Goal: Task Accomplishment & Management: Use online tool/utility

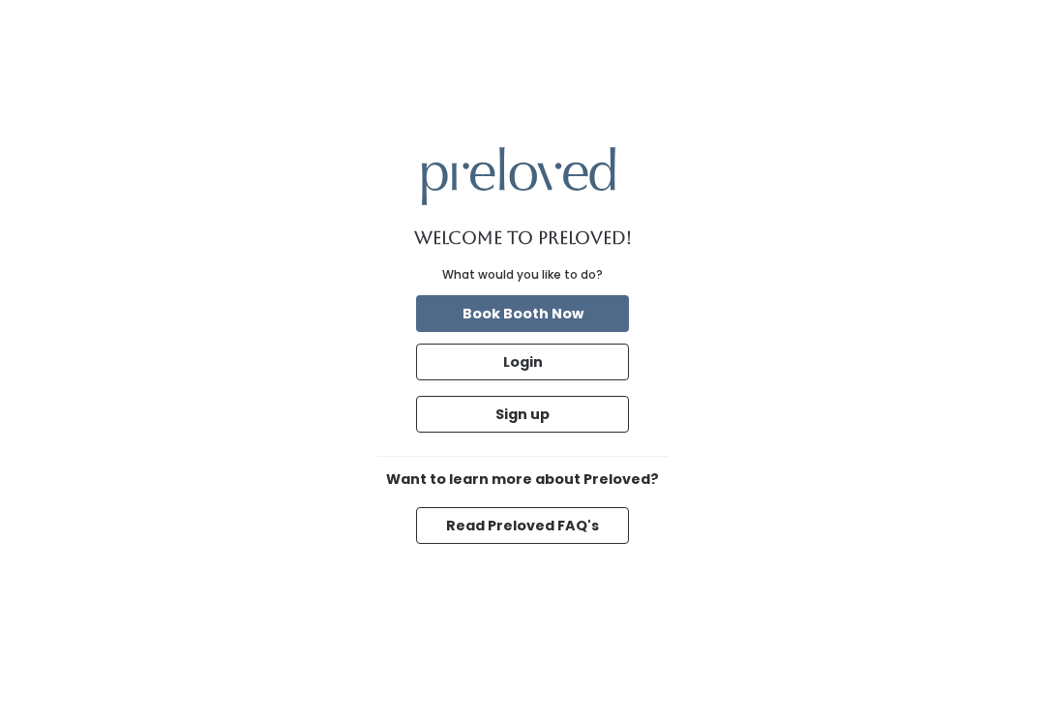
click at [596, 372] on button "Login" at bounding box center [522, 362] width 213 height 37
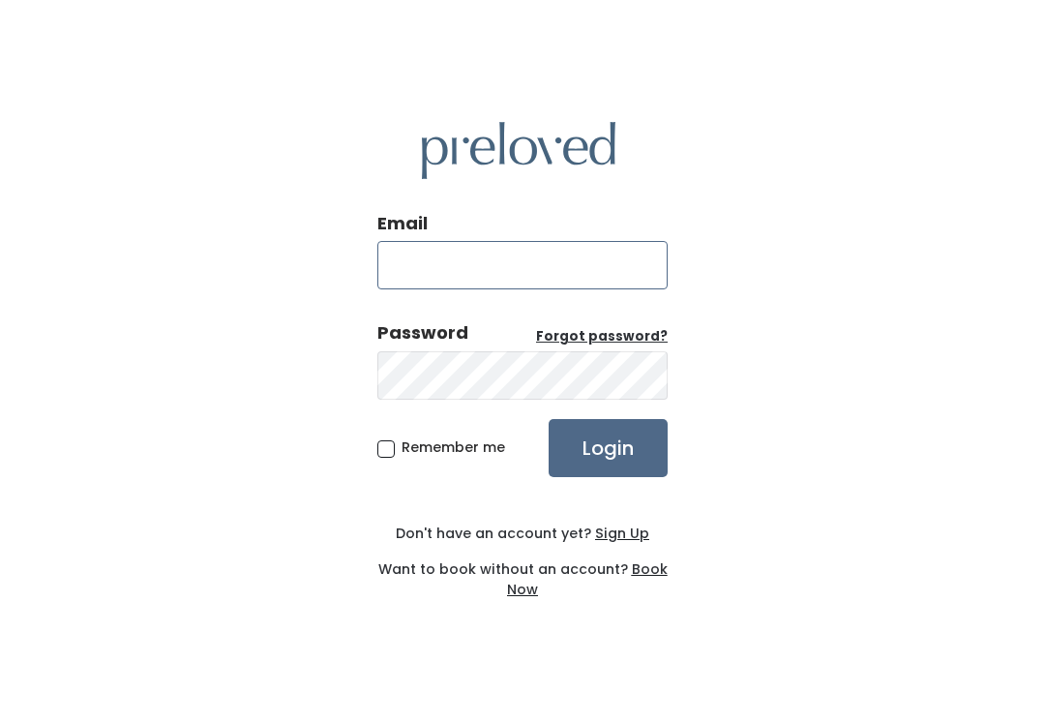
type input "[DOMAIN_NAME][EMAIL_ADDRESS][DOMAIN_NAME]"
click at [608, 447] on input "Login" at bounding box center [608, 448] width 119 height 58
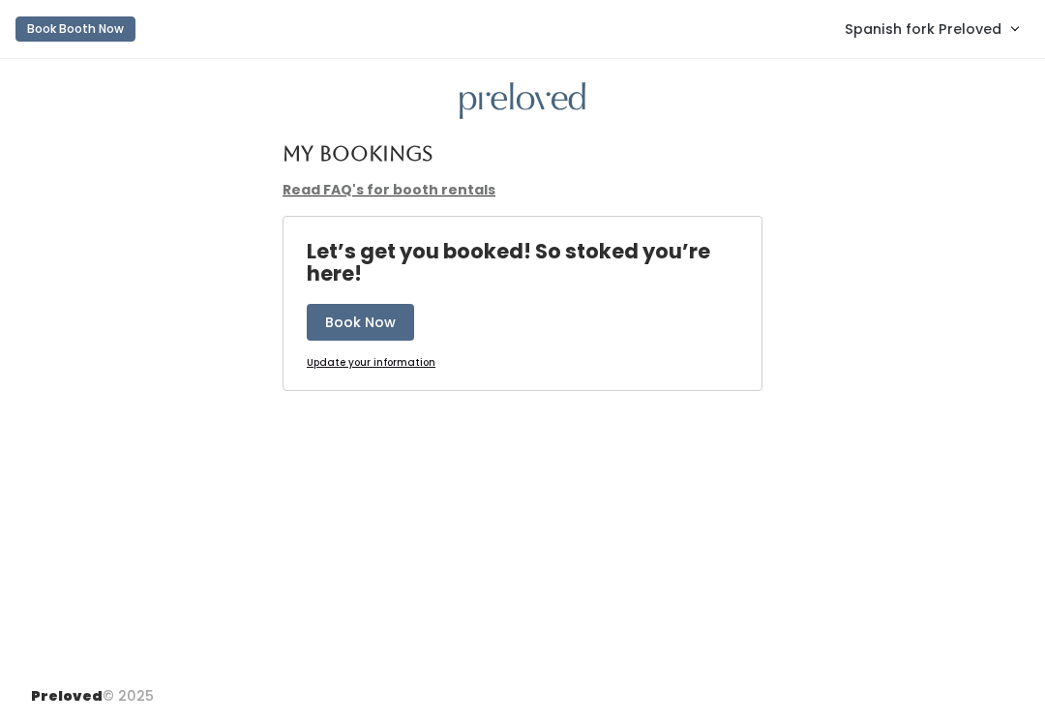
click at [1002, 24] on link "Spanish fork Preloved" at bounding box center [932, 29] width 212 height 42
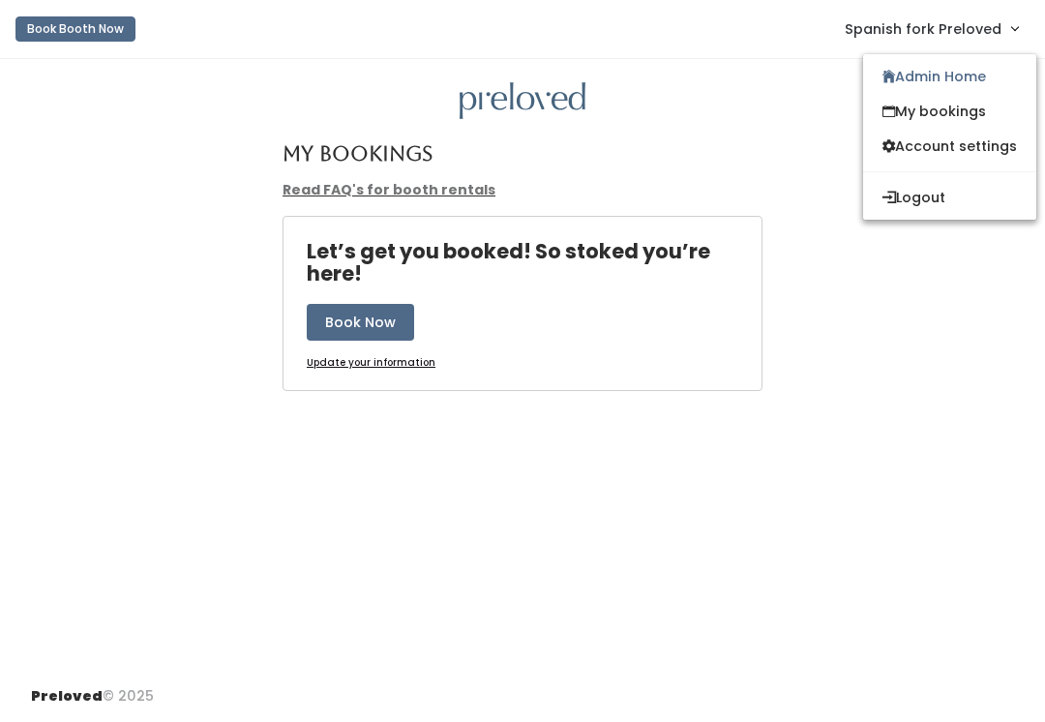
click at [935, 193] on button "Logout" at bounding box center [949, 197] width 173 height 35
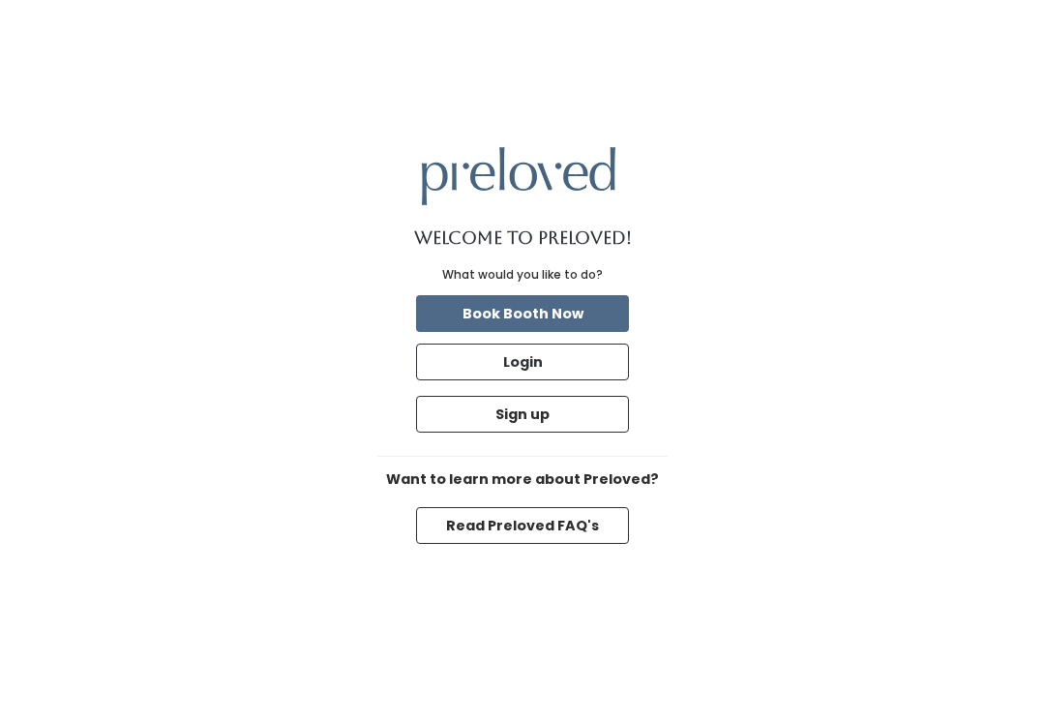
click at [543, 364] on button "Login" at bounding box center [522, 362] width 213 height 37
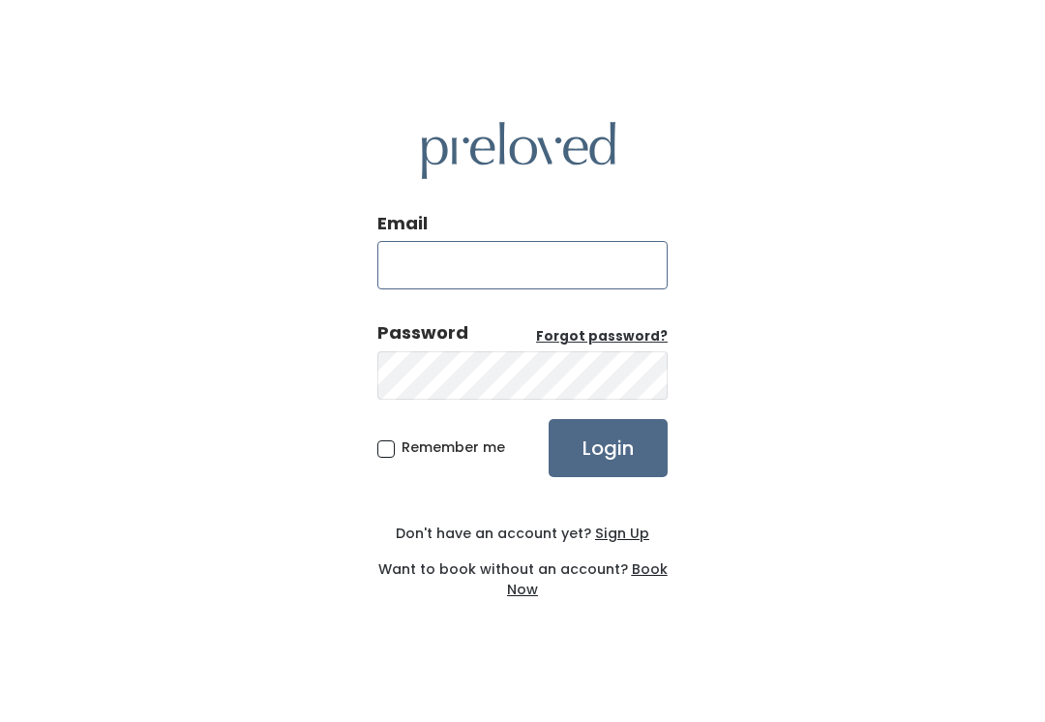
type input "spanishfork.store@preloved.love"
click at [641, 461] on input "Login" at bounding box center [608, 448] width 119 height 58
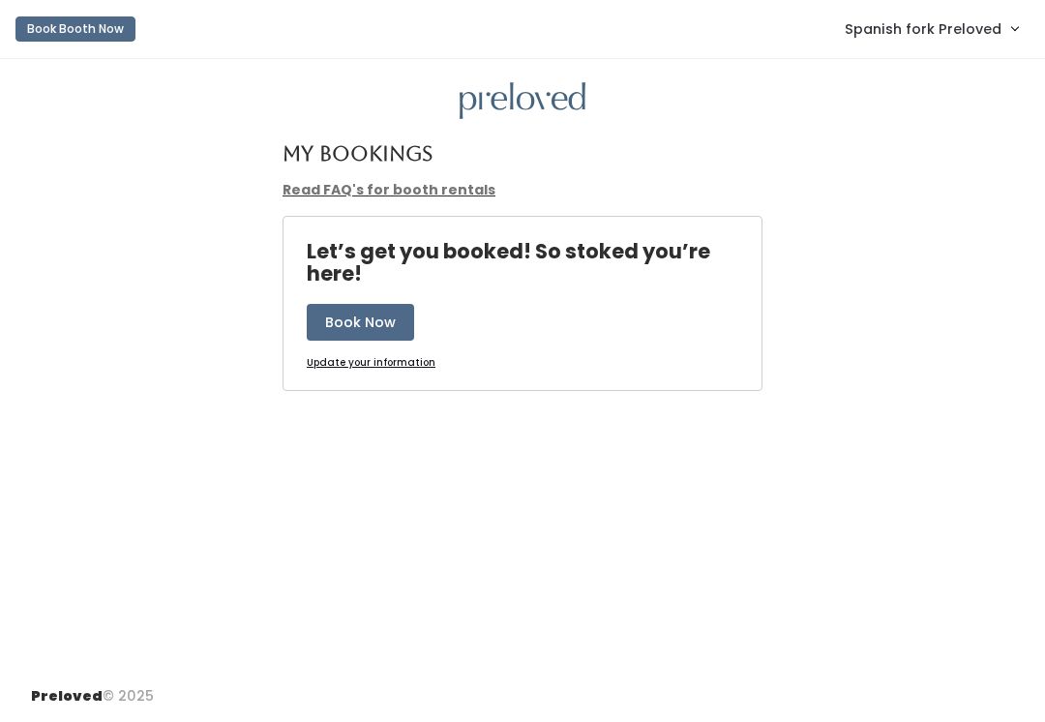
click at [988, 12] on link "Spanish fork Preloved" at bounding box center [932, 29] width 212 height 42
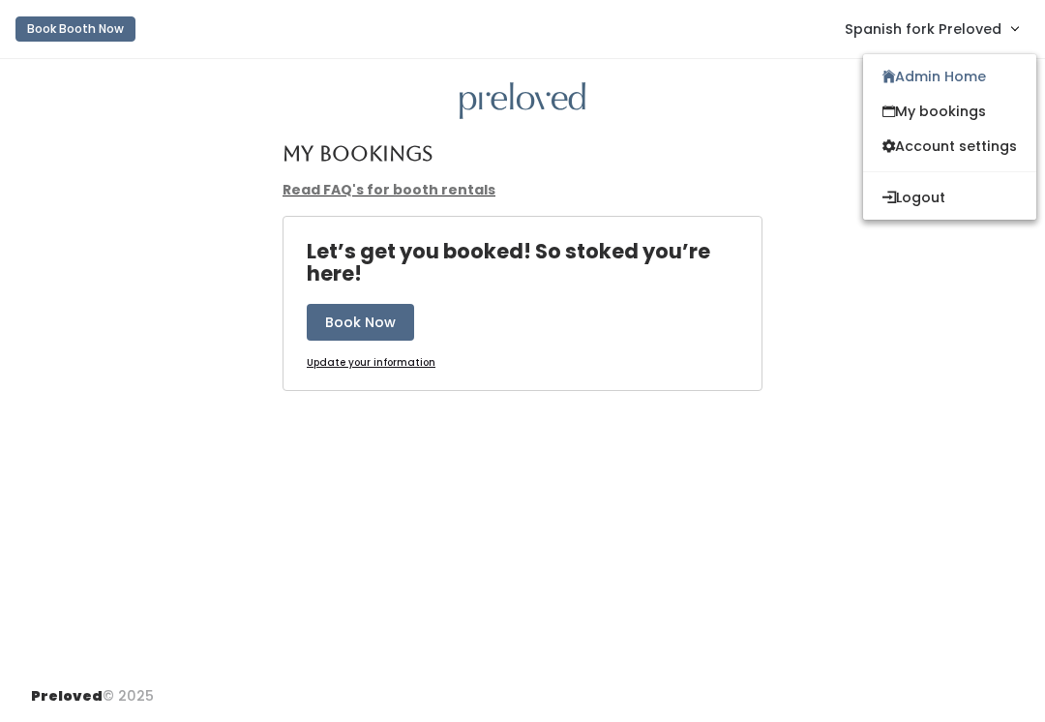
click at [960, 114] on link "My bookings" at bounding box center [949, 111] width 173 height 35
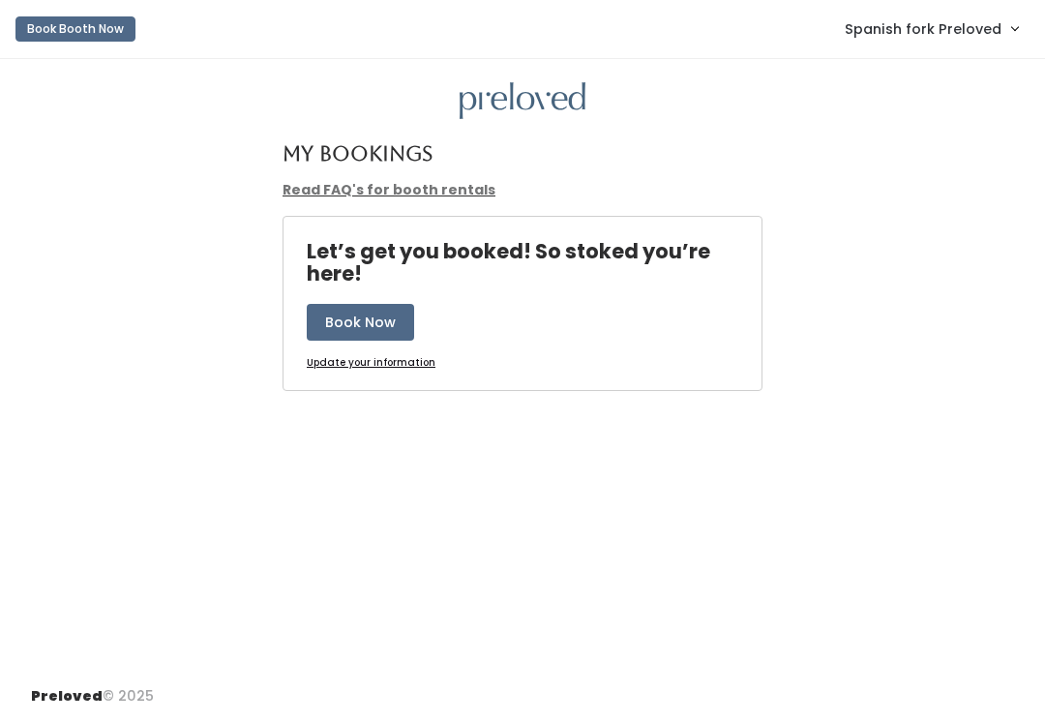
click at [991, 19] on span "Spanish fork Preloved" at bounding box center [923, 28] width 157 height 21
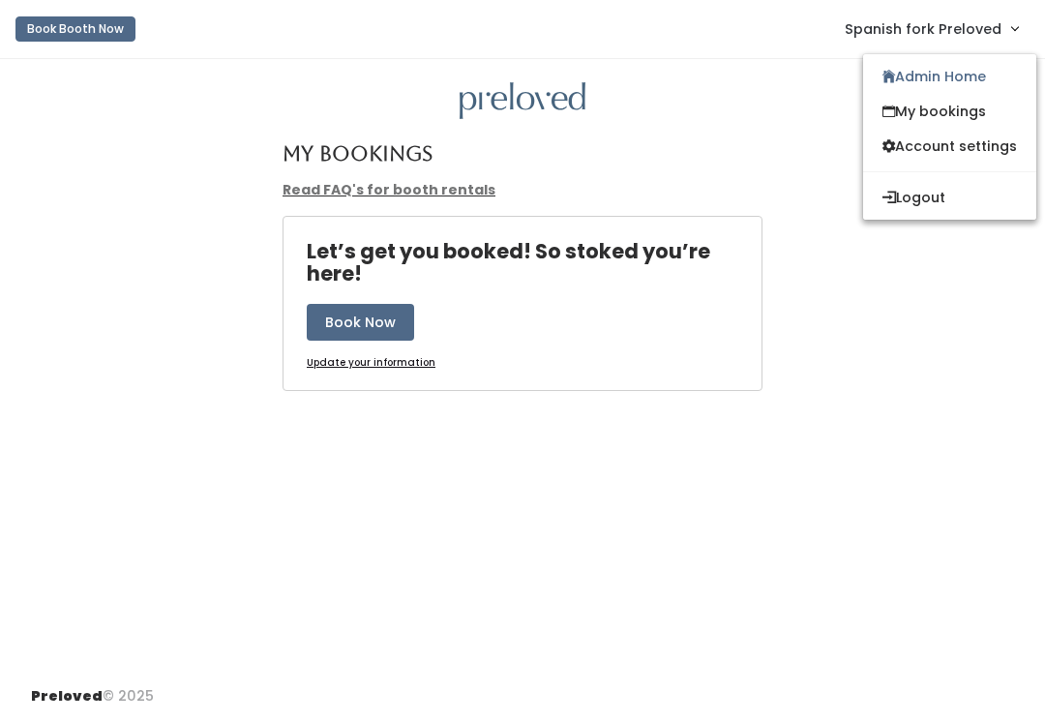
click at [991, 81] on link "Admin Home" at bounding box center [949, 76] width 173 height 35
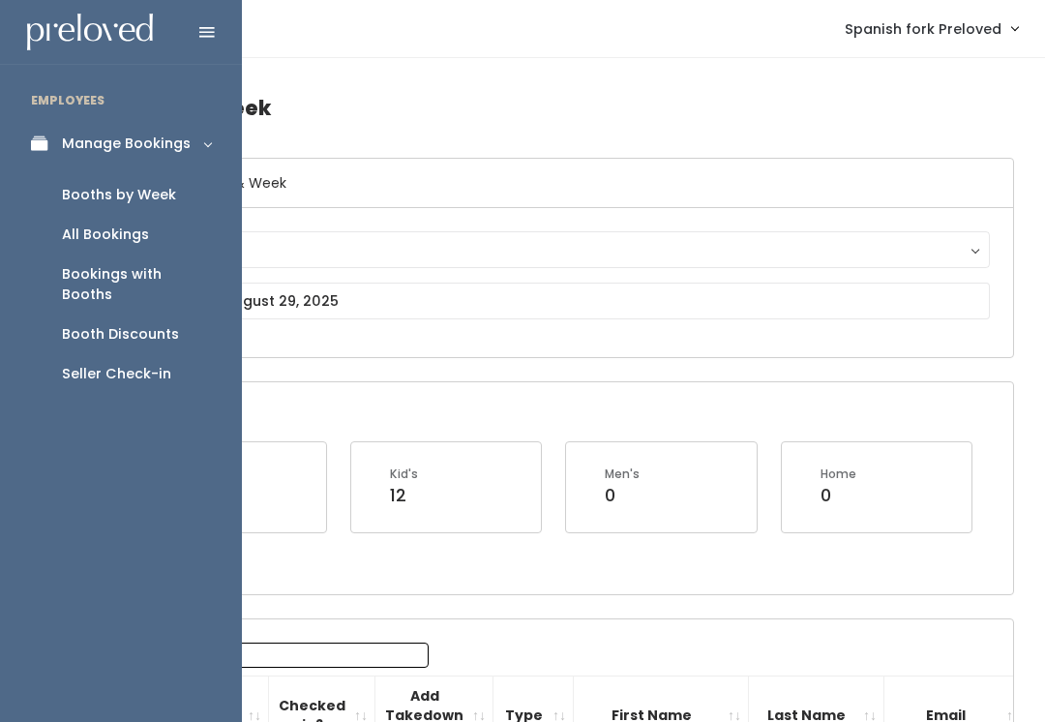
click at [168, 195] on div "Booths by Week" at bounding box center [119, 195] width 114 height 20
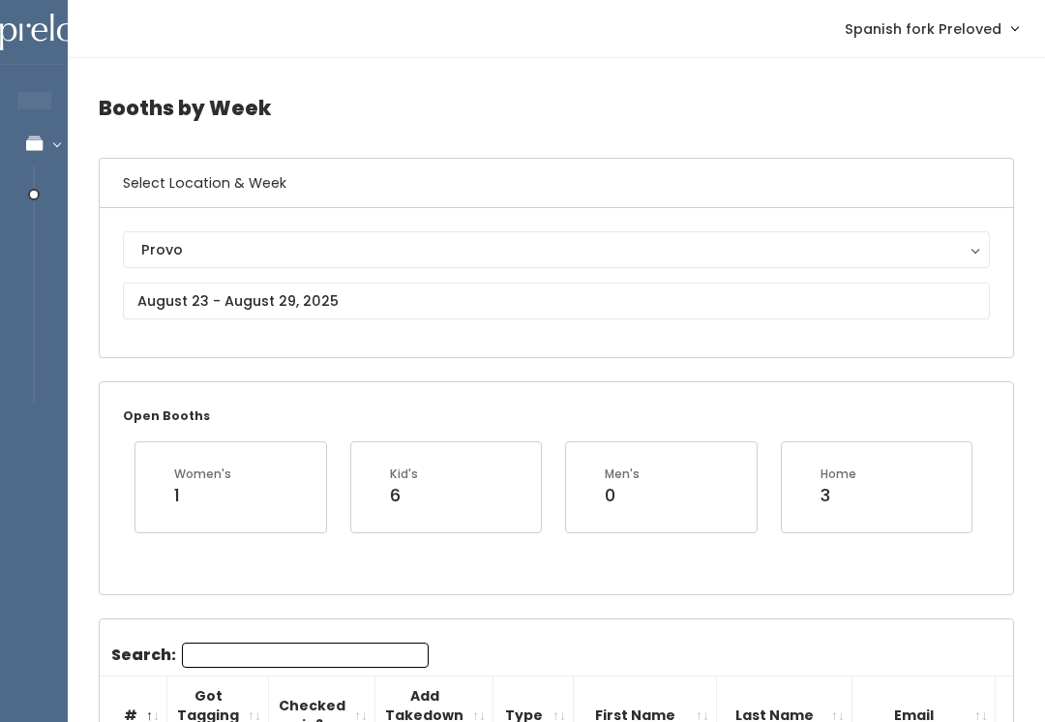
click at [631, 257] on div "Provo" at bounding box center [556, 249] width 830 height 21
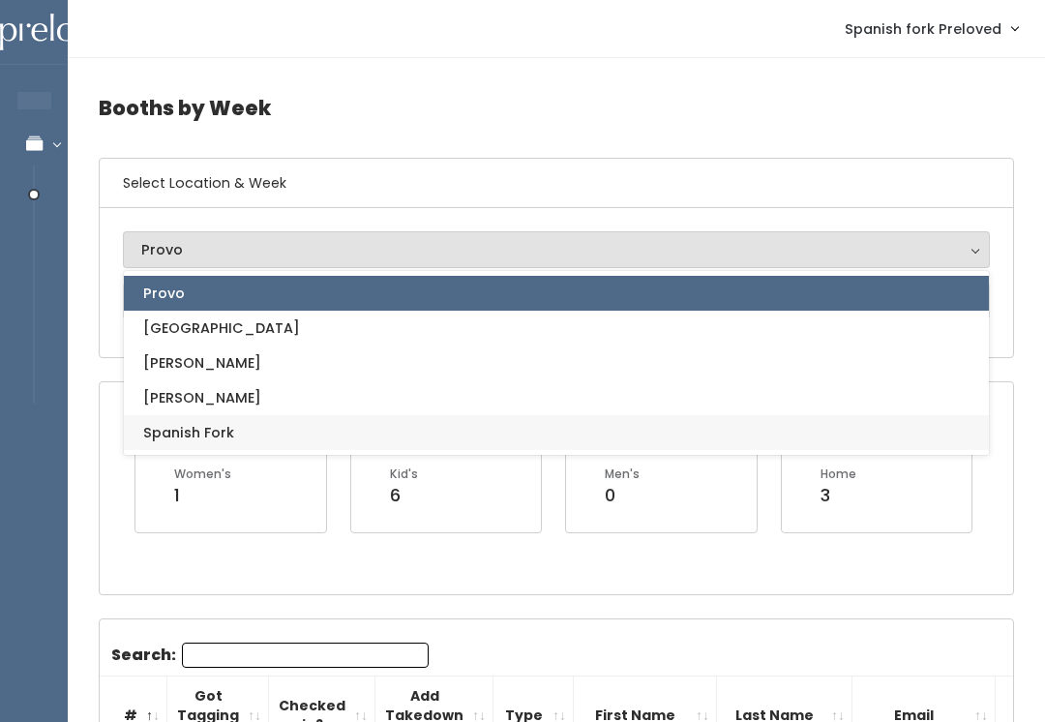
click at [389, 422] on link "Spanish Fork" at bounding box center [556, 432] width 865 height 35
select select "2"
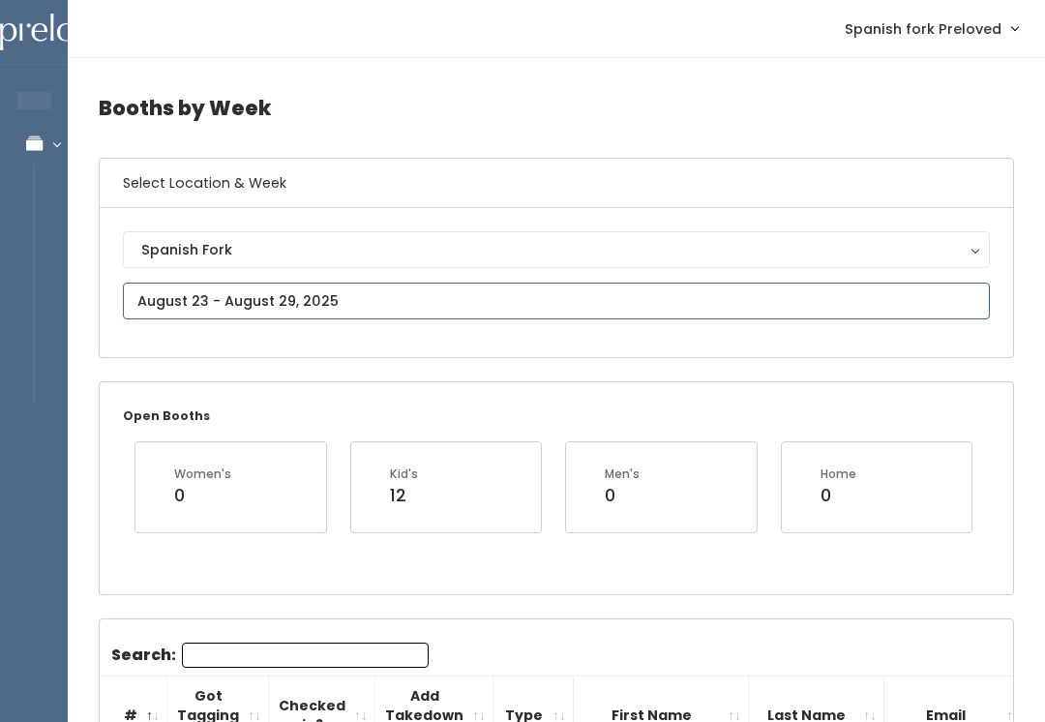
click at [485, 307] on input "text" at bounding box center [556, 301] width 867 height 37
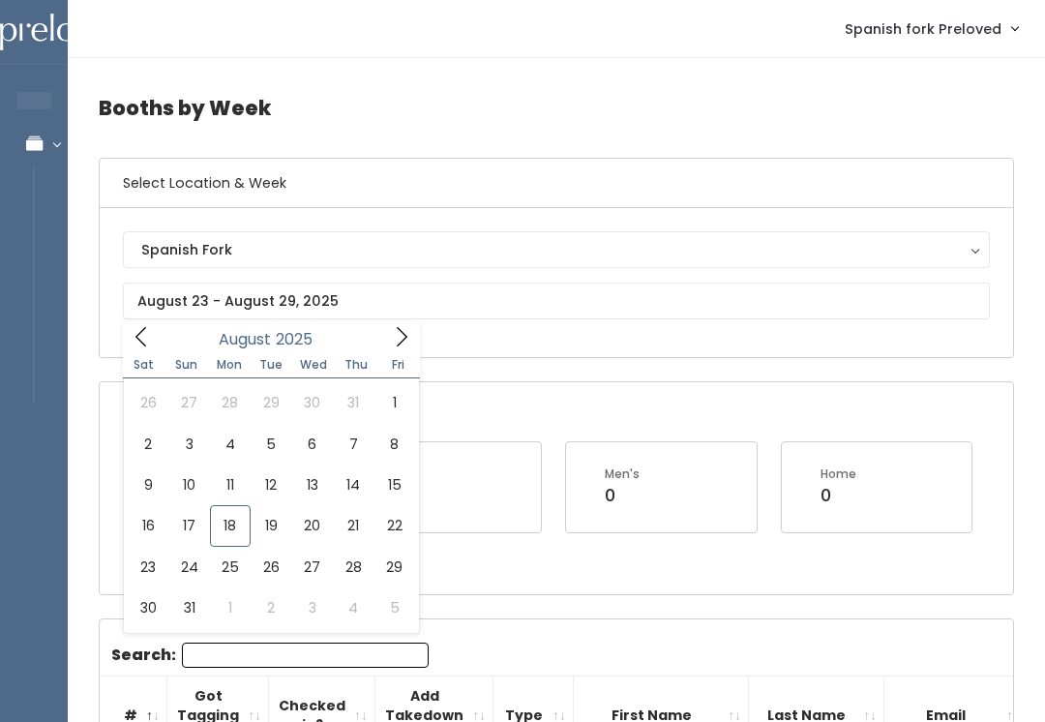
click at [553, 416] on div "Open Booths Women's 0 Kid's 12 Men's 0 Home 0" at bounding box center [557, 487] width 914 height 211
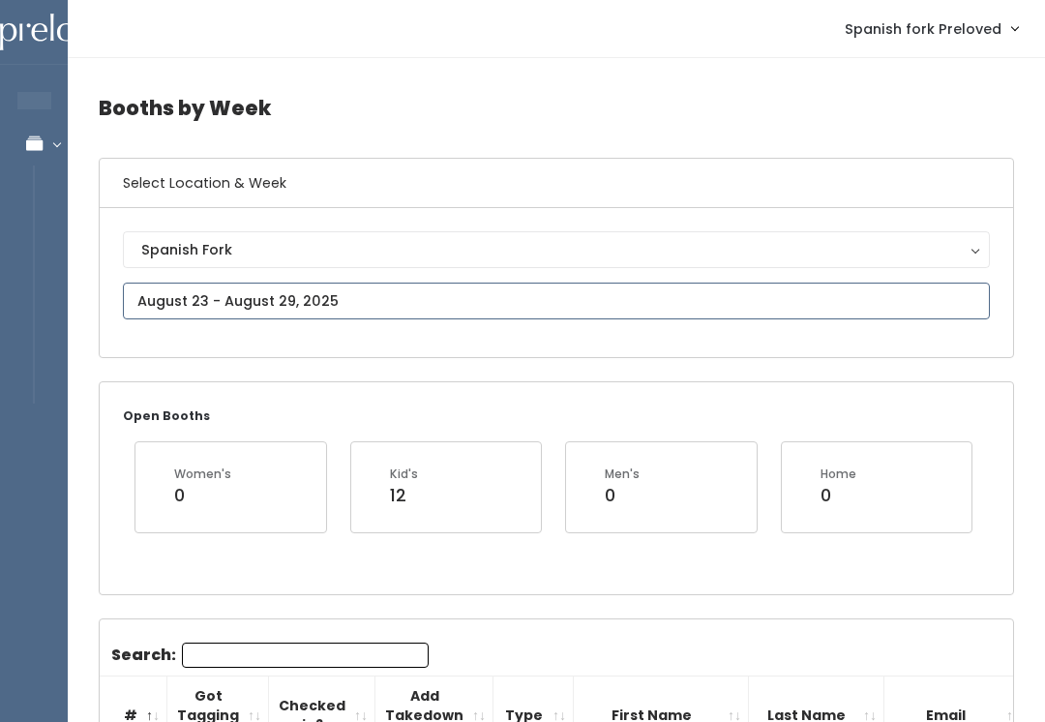
click at [382, 300] on input "text" at bounding box center [556, 301] width 867 height 37
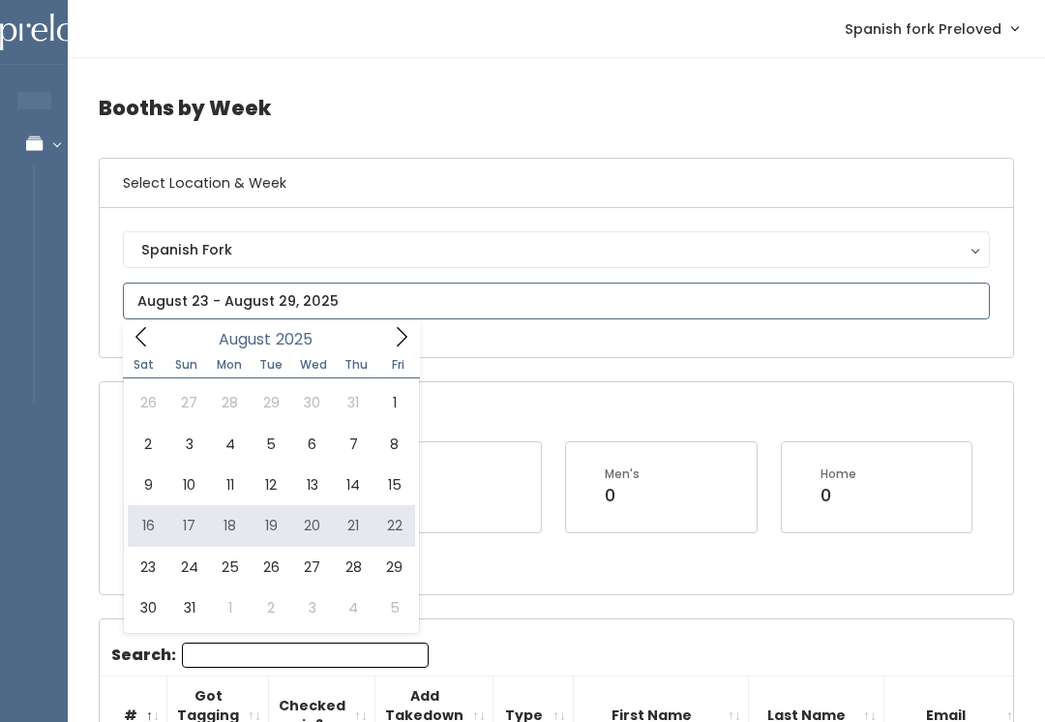
type input "[DATE] to [DATE]"
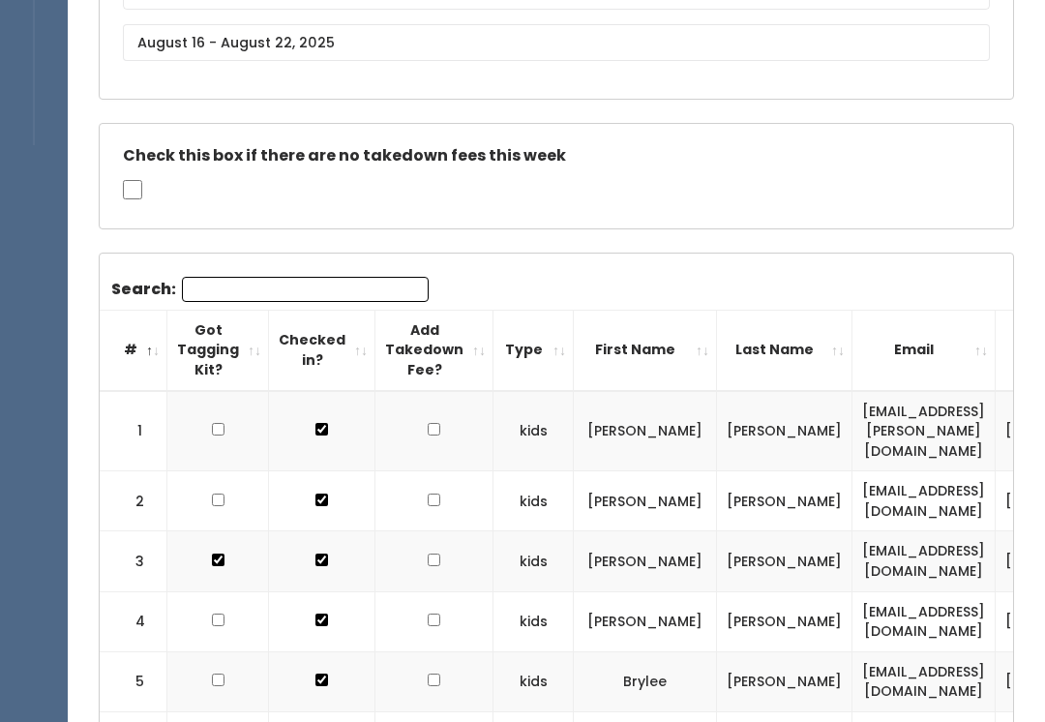
scroll to position [250, 0]
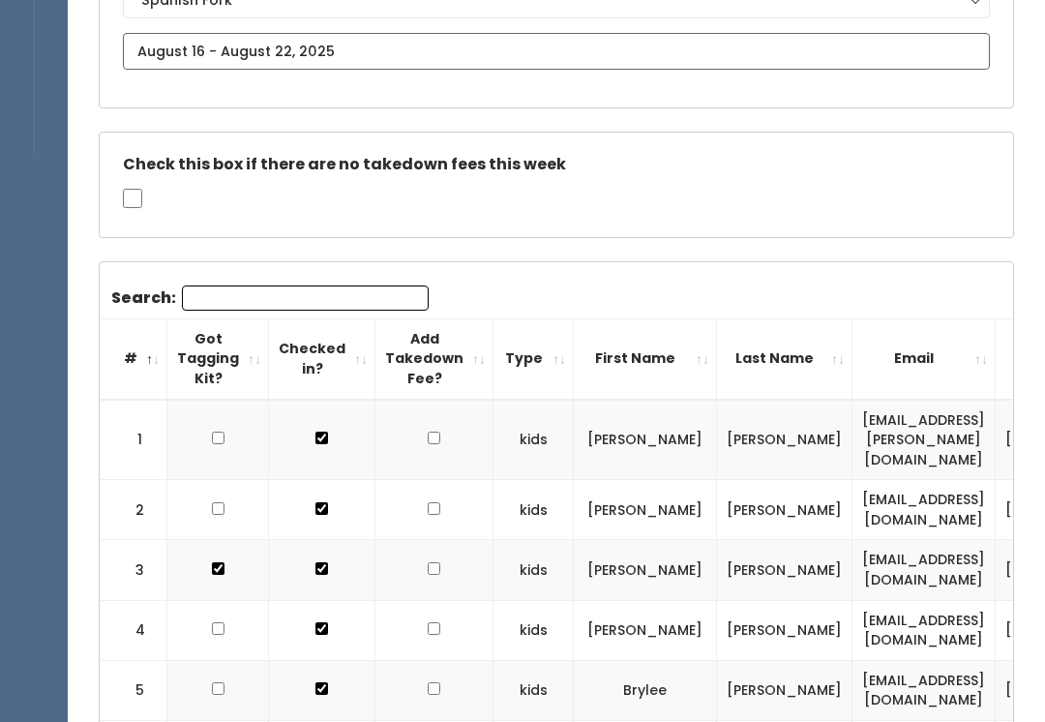
click at [496, 55] on input "text" at bounding box center [556, 51] width 867 height 37
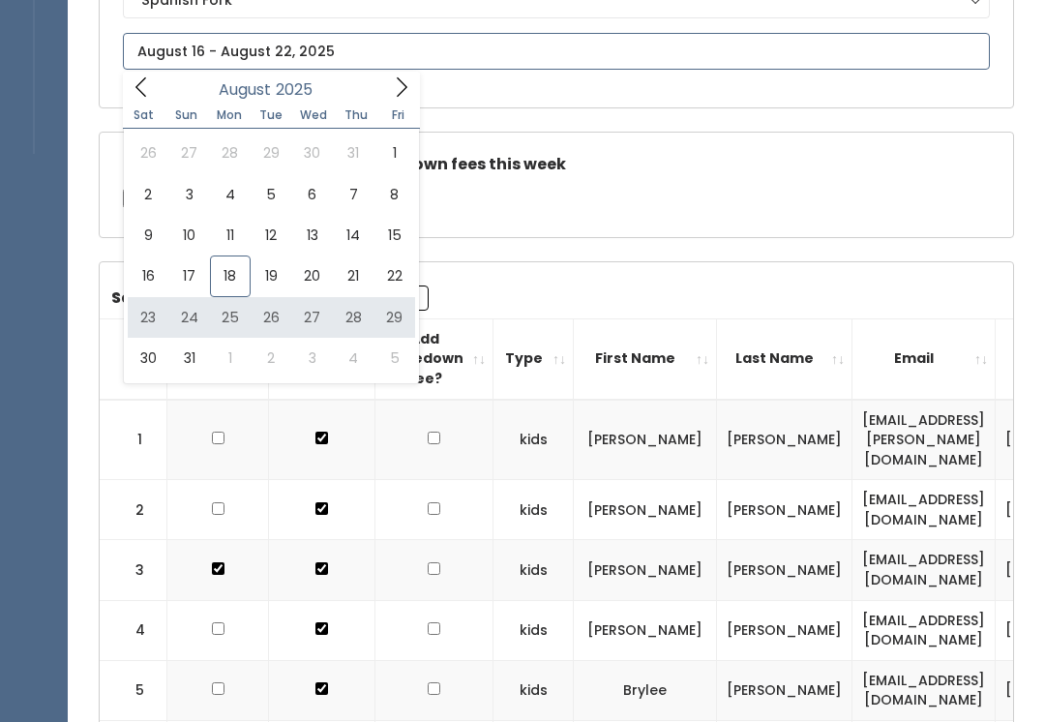
type input "August 23 to August 29"
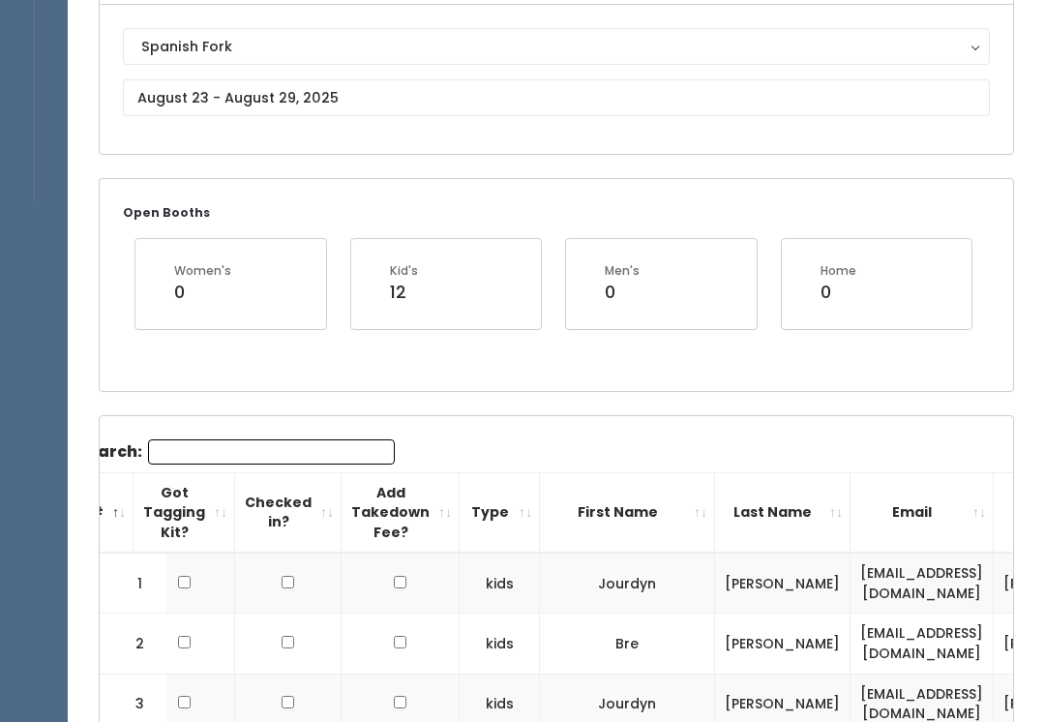
scroll to position [204, 0]
click at [322, 454] on input "Search:" at bounding box center [271, 450] width 247 height 25
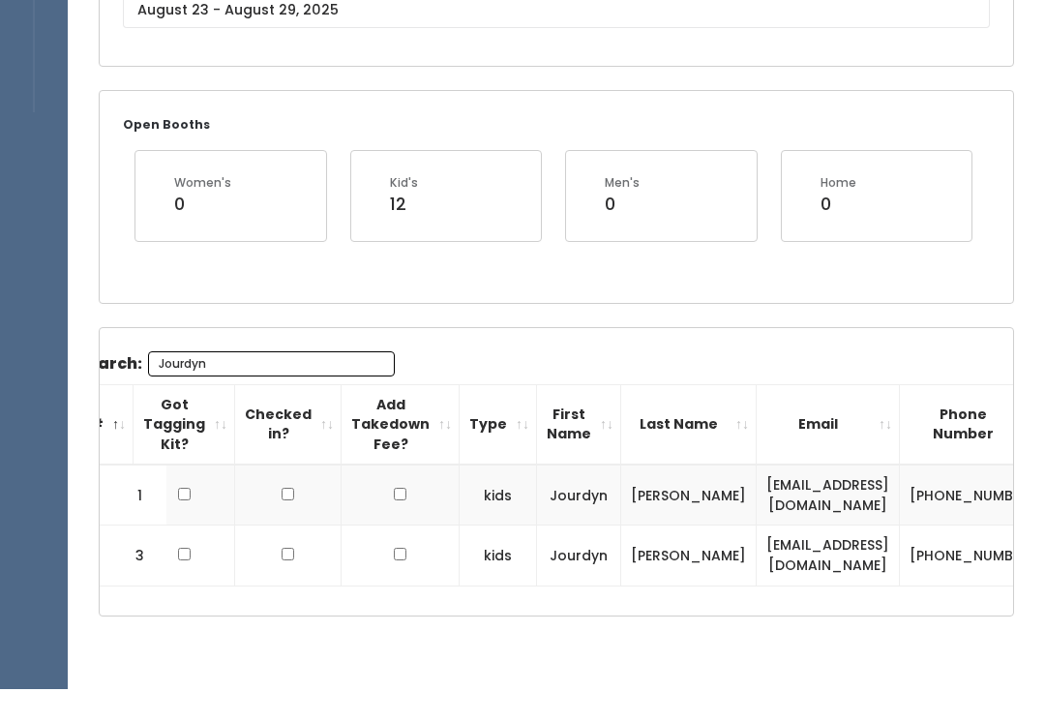
scroll to position [295, 0]
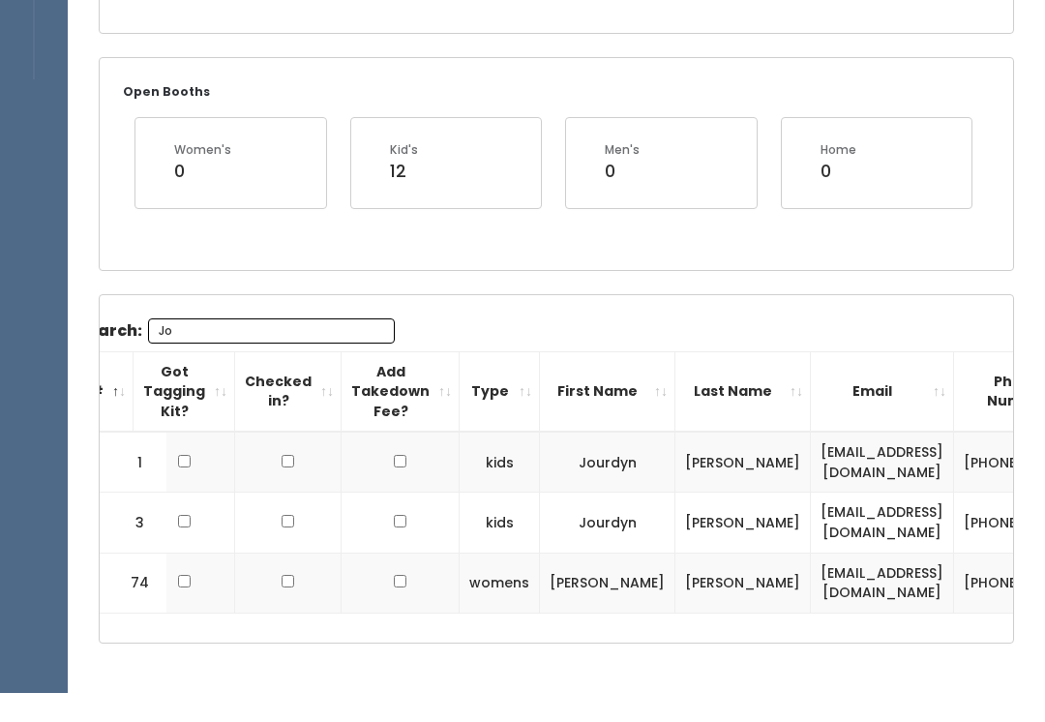
type input "J"
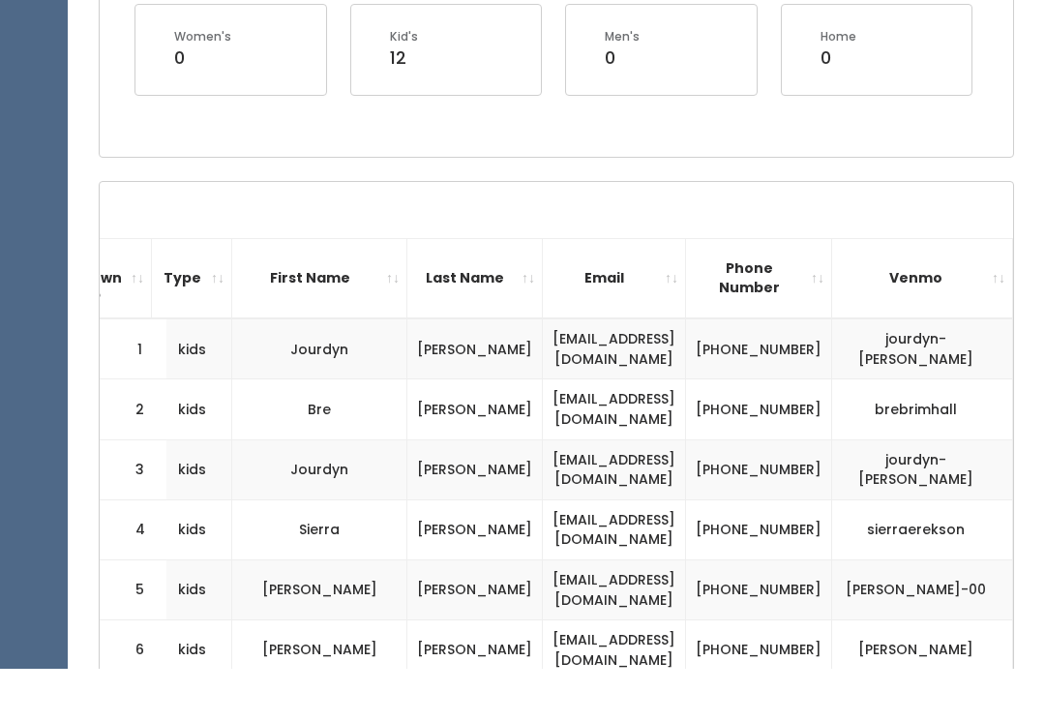
scroll to position [396, 0]
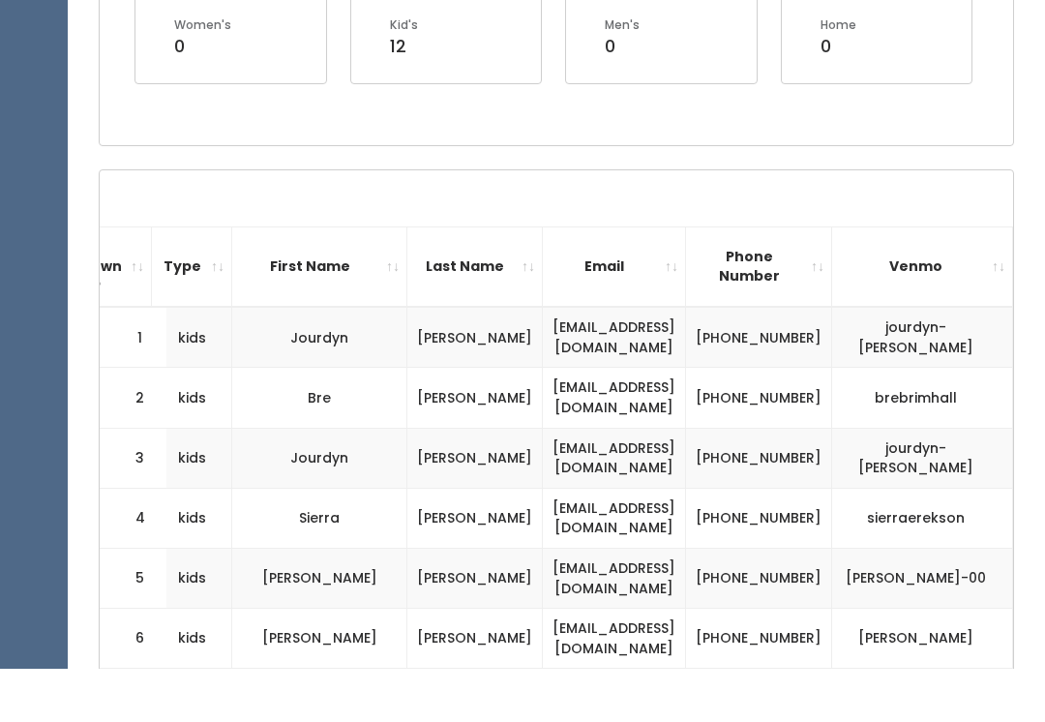
click at [465, 280] on th "Last Name" at bounding box center [474, 320] width 135 height 80
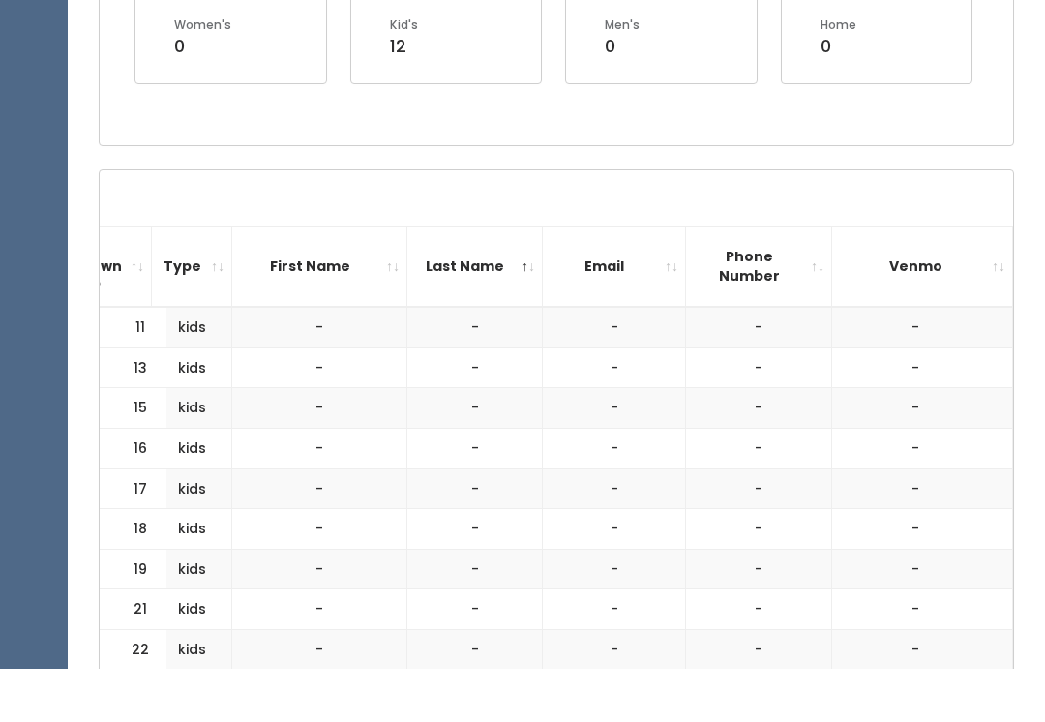
scroll to position [449, 0]
click at [667, 247] on th "Email" at bounding box center [614, 266] width 143 height 80
click at [686, 252] on th "Email" at bounding box center [614, 266] width 143 height 80
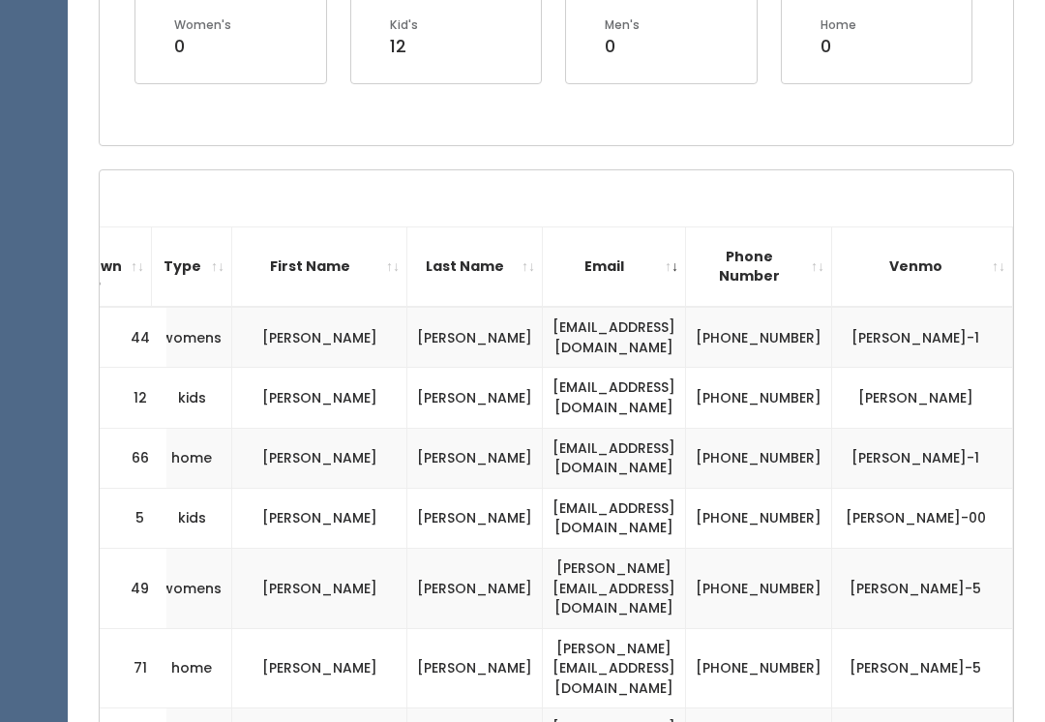
click at [543, 257] on th "Email" at bounding box center [614, 266] width 143 height 80
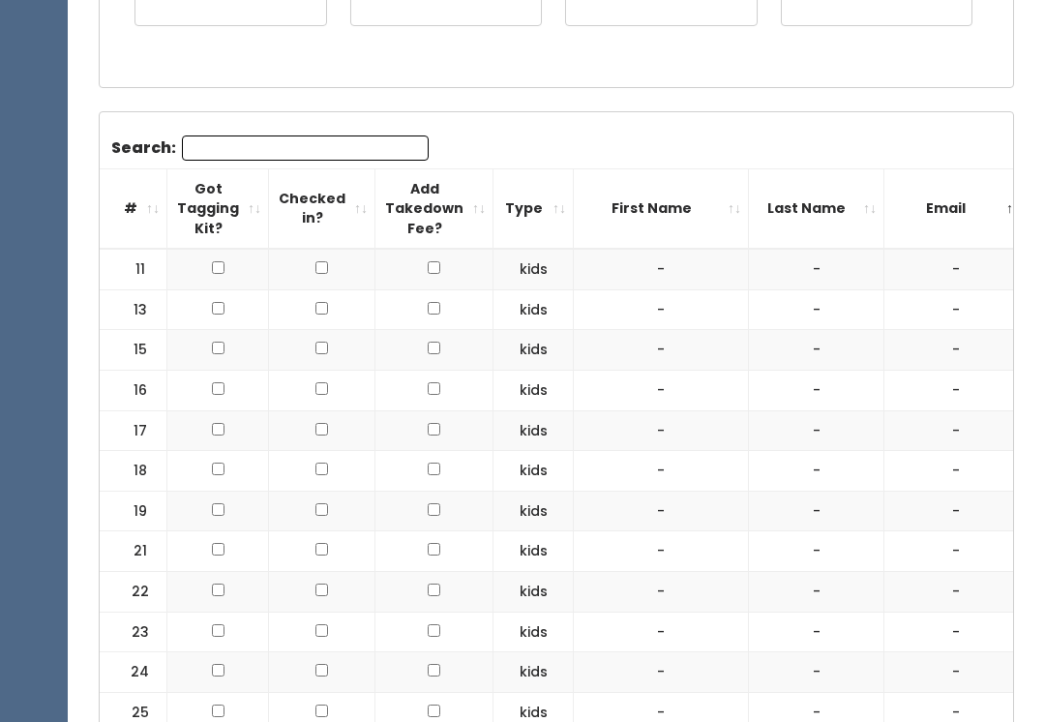
scroll to position [0, 0]
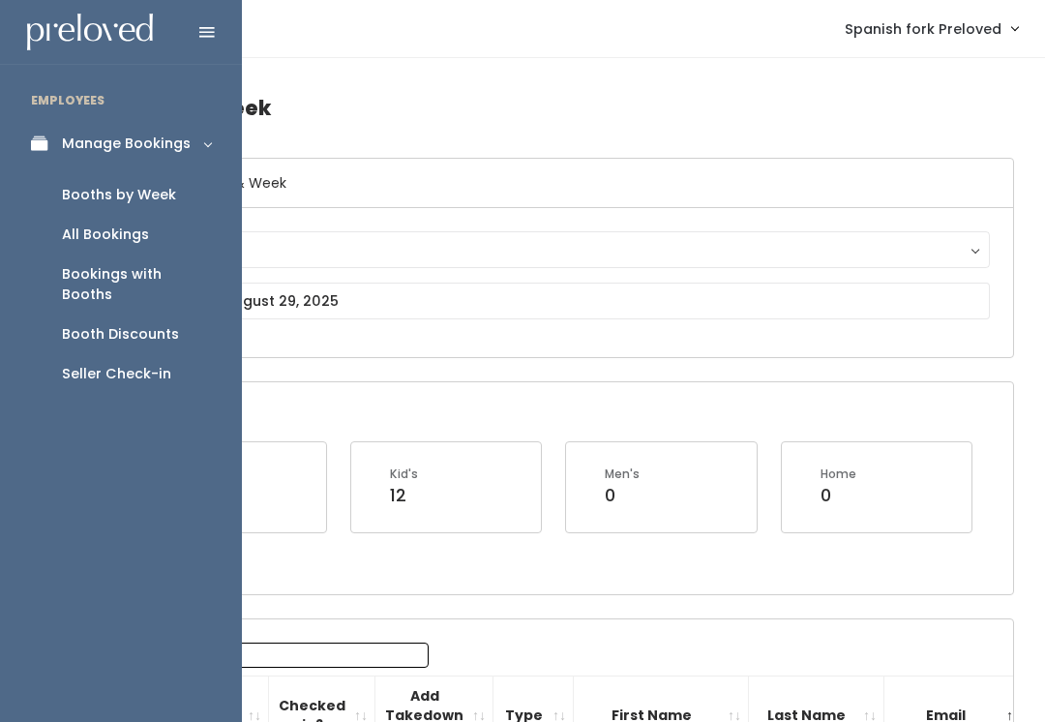
click at [165, 324] on div "Booth Discounts" at bounding box center [120, 334] width 117 height 20
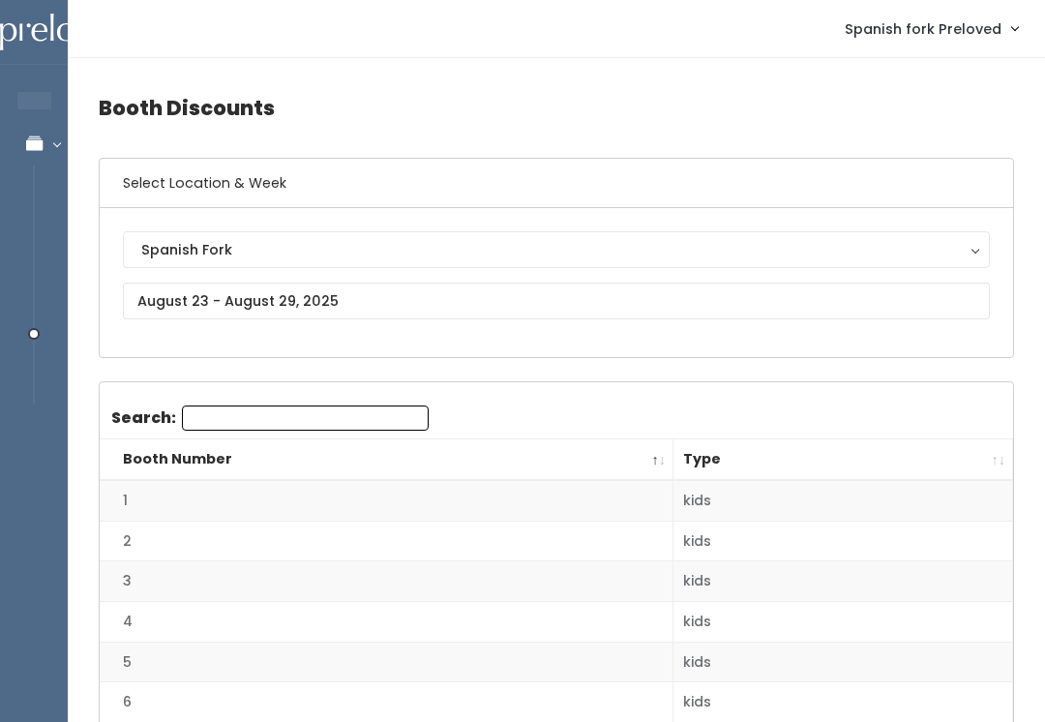
click at [715, 350] on div "Spanish Fork Spanish Fork" at bounding box center [557, 282] width 914 height 149
click at [695, 279] on div "Spanish Fork Spanish Fork" at bounding box center [556, 282] width 867 height 103
click at [673, 305] on input "text" at bounding box center [556, 301] width 867 height 37
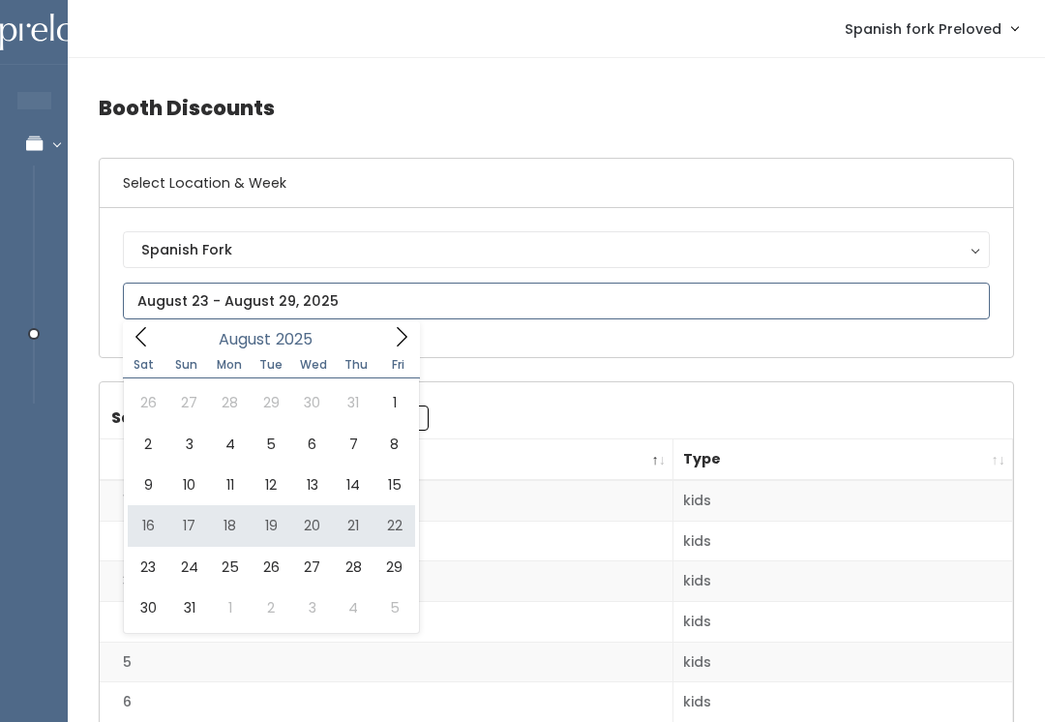
type input "August 16 to August 22"
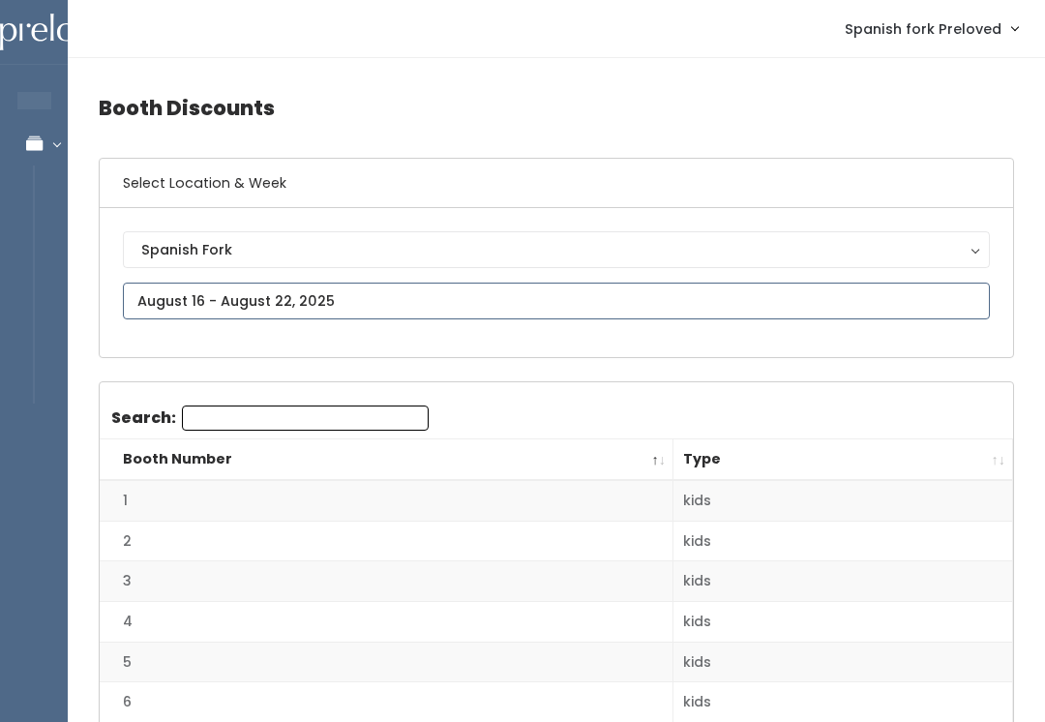
click at [366, 298] on input "text" at bounding box center [556, 301] width 867 height 37
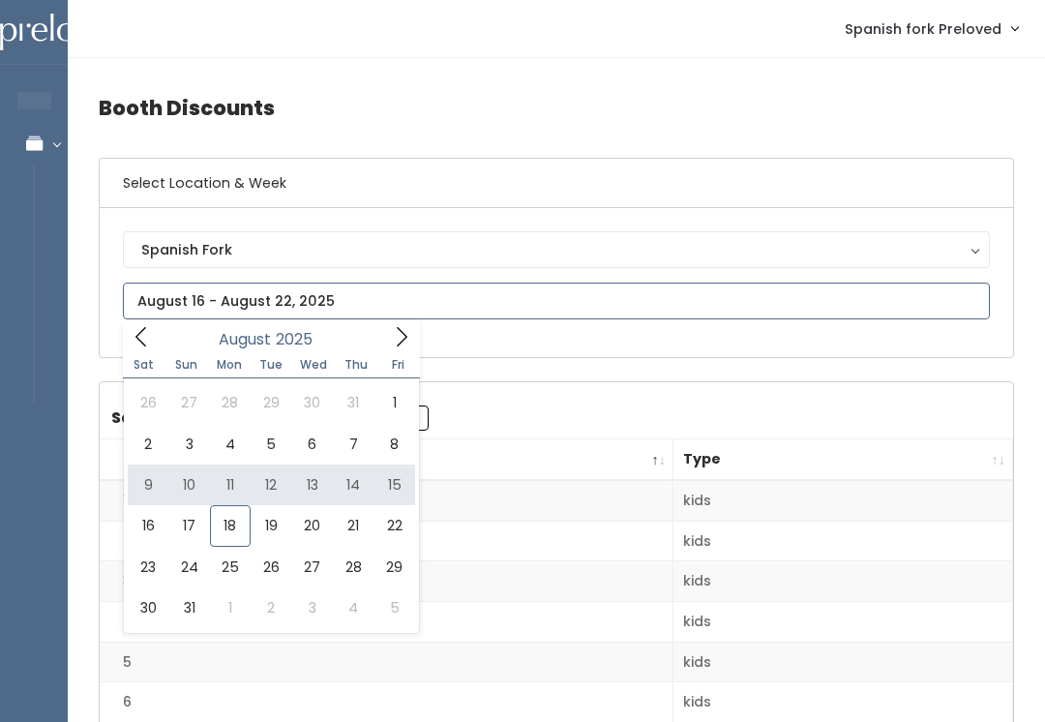
type input "August 9 to August 15"
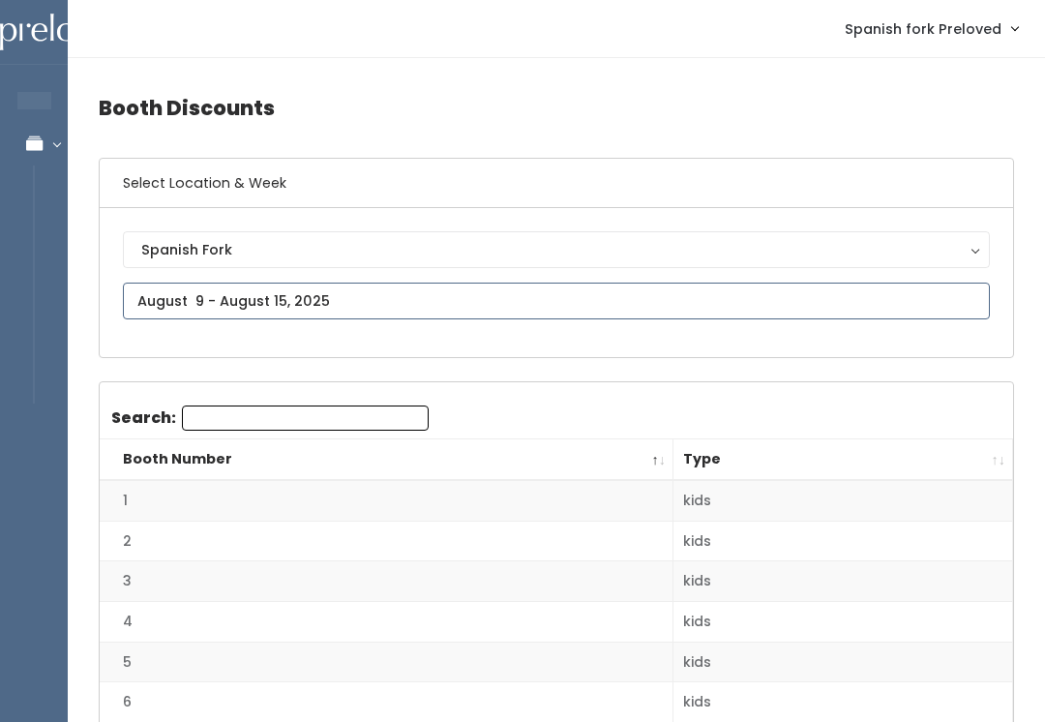
click at [639, 288] on input "text" at bounding box center [556, 301] width 867 height 37
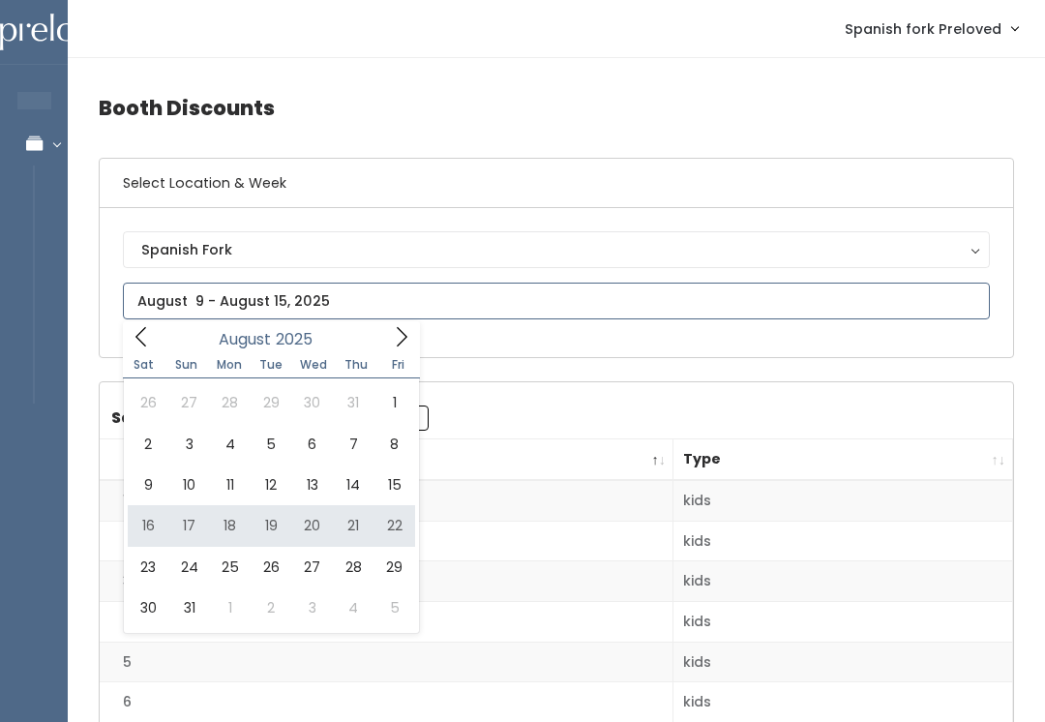
type input "[DATE] to [DATE]"
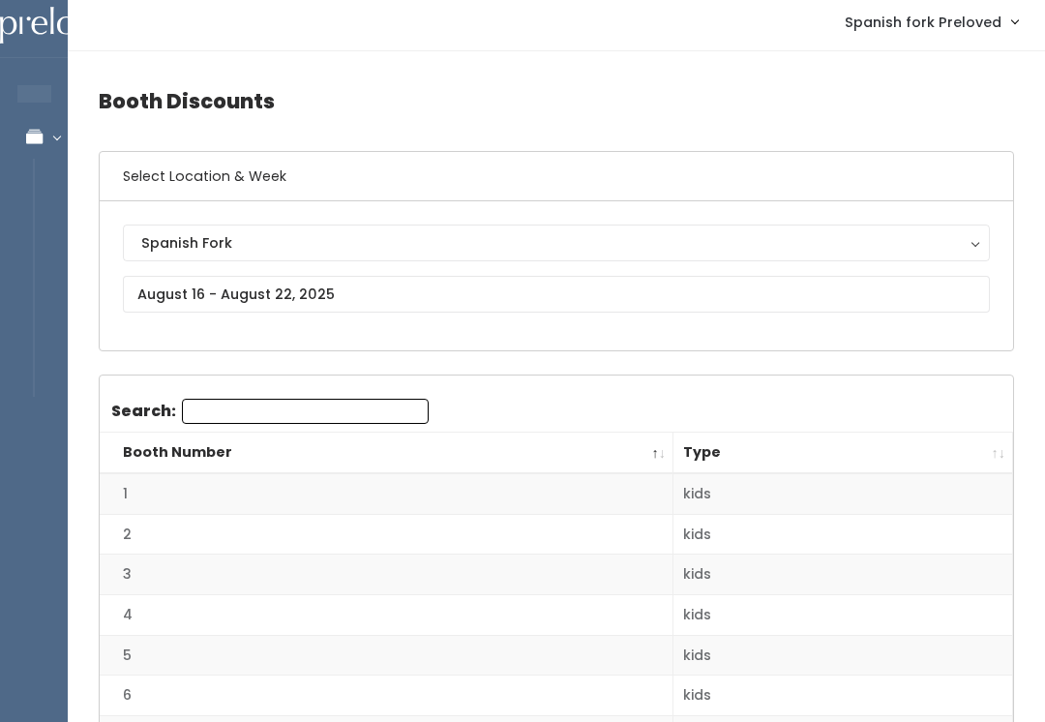
scroll to position [7, 0]
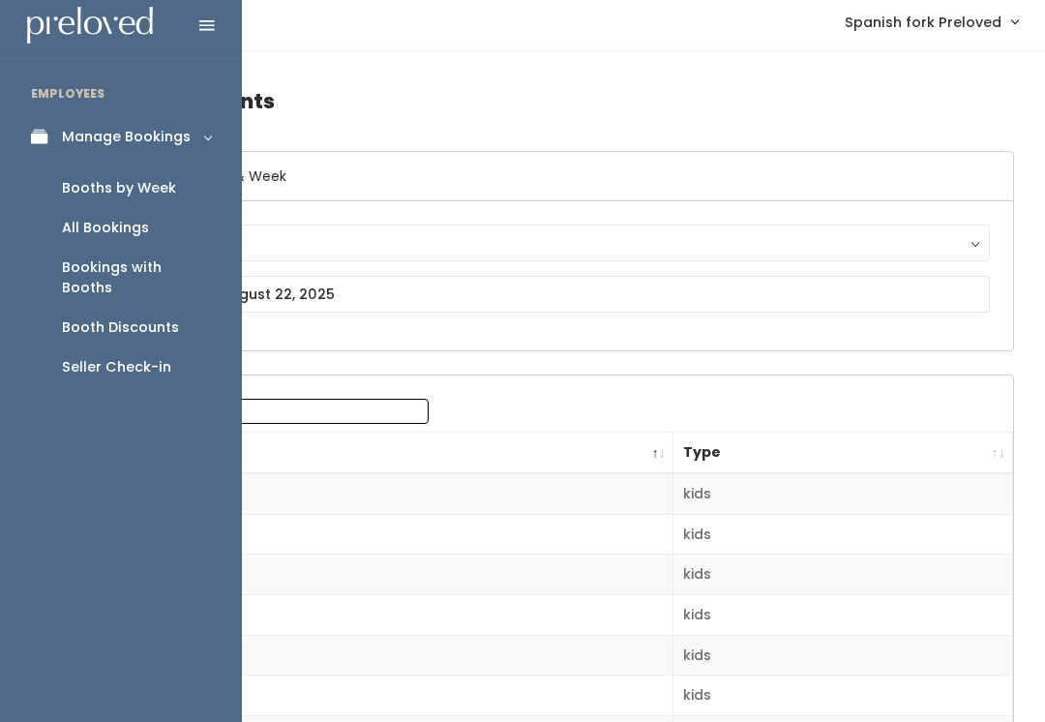
click at [22, 132] on link "Manage Bookings" at bounding box center [121, 137] width 242 height 44
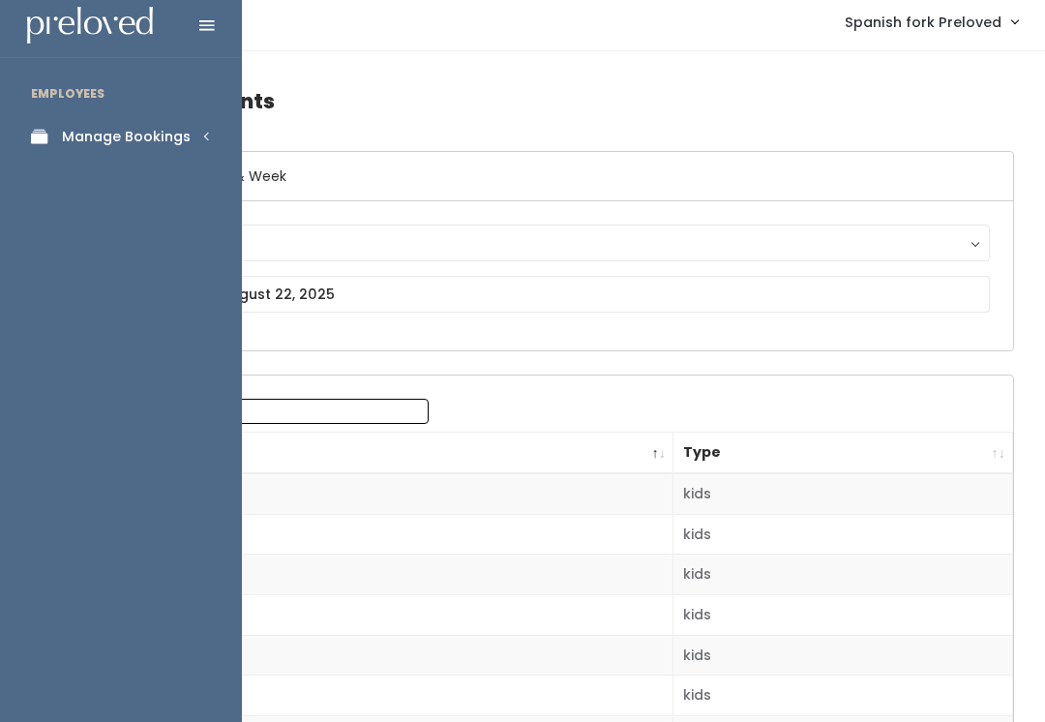
click at [116, 151] on link "Manage Bookings" at bounding box center [121, 137] width 242 height 44
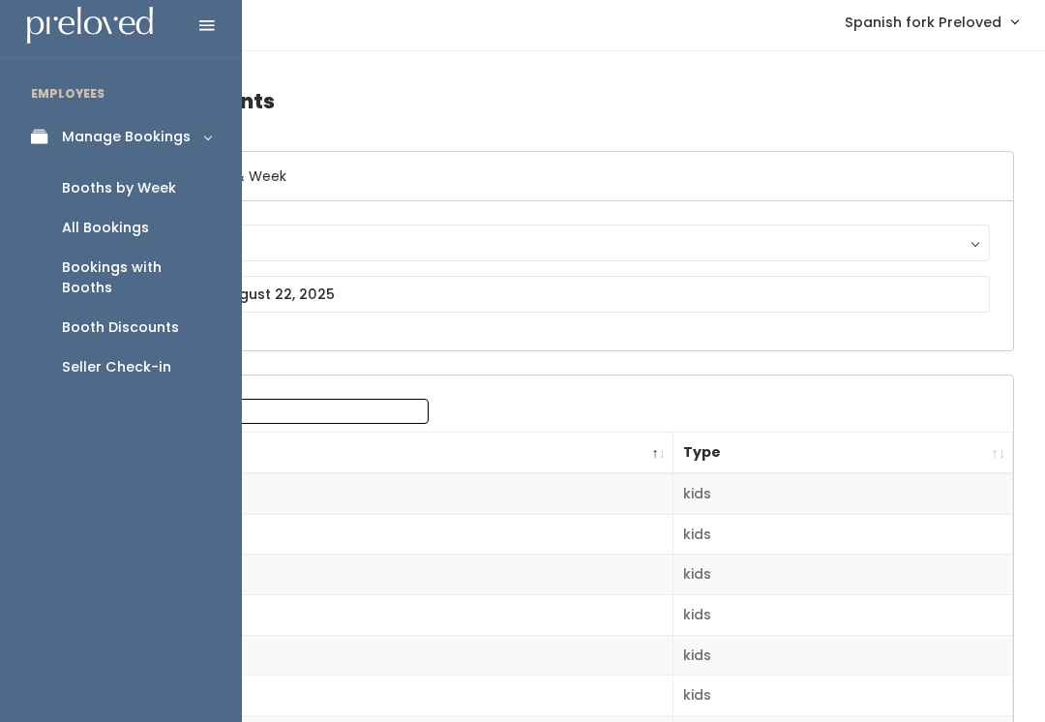
click at [135, 356] on link "Seller Check-in" at bounding box center [121, 367] width 242 height 40
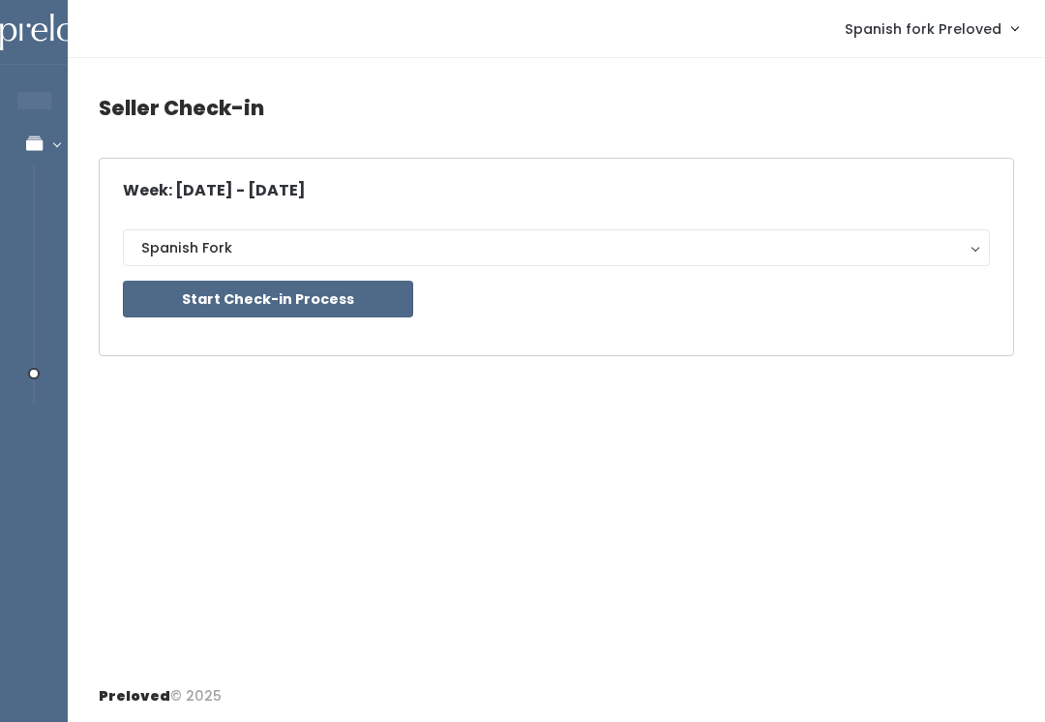
click at [338, 265] on button "Spanish Fork" at bounding box center [556, 247] width 867 height 37
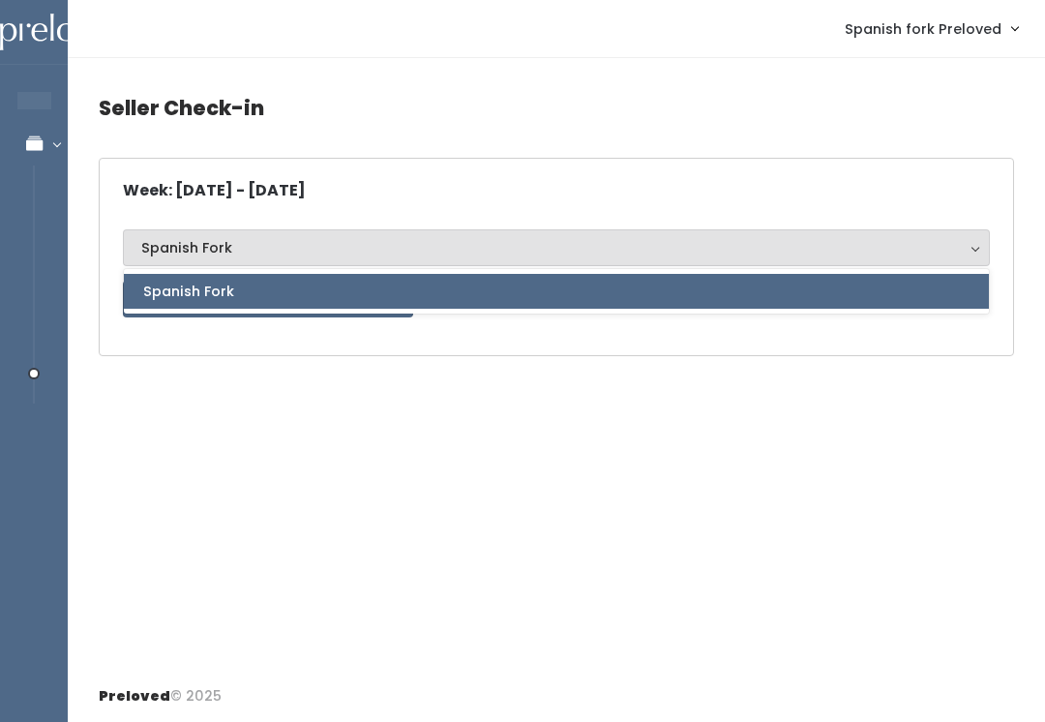
click at [377, 520] on div "Seller Check-in Week: Aug 23 - Aug 29, 2025 Spanish Fork Spanish Fork Spanish F…" at bounding box center [557, 364] width 978 height 613
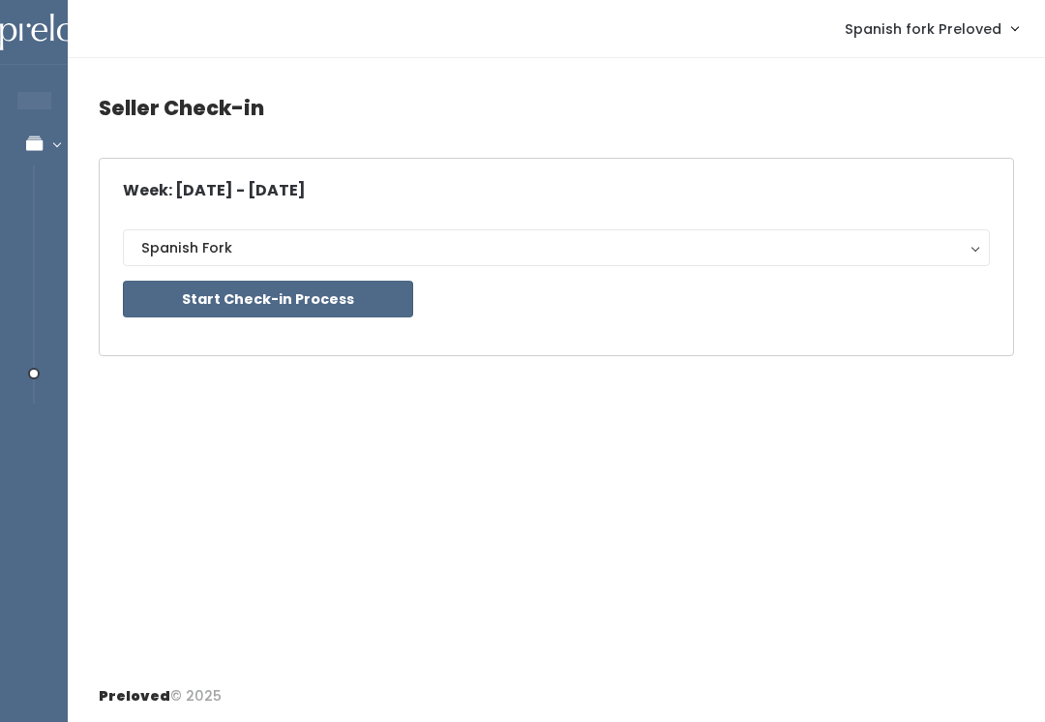
click at [348, 297] on button "Start Check-in Process" at bounding box center [268, 299] width 290 height 37
click at [370, 301] on button "Start Check-in Process" at bounding box center [268, 299] width 290 height 37
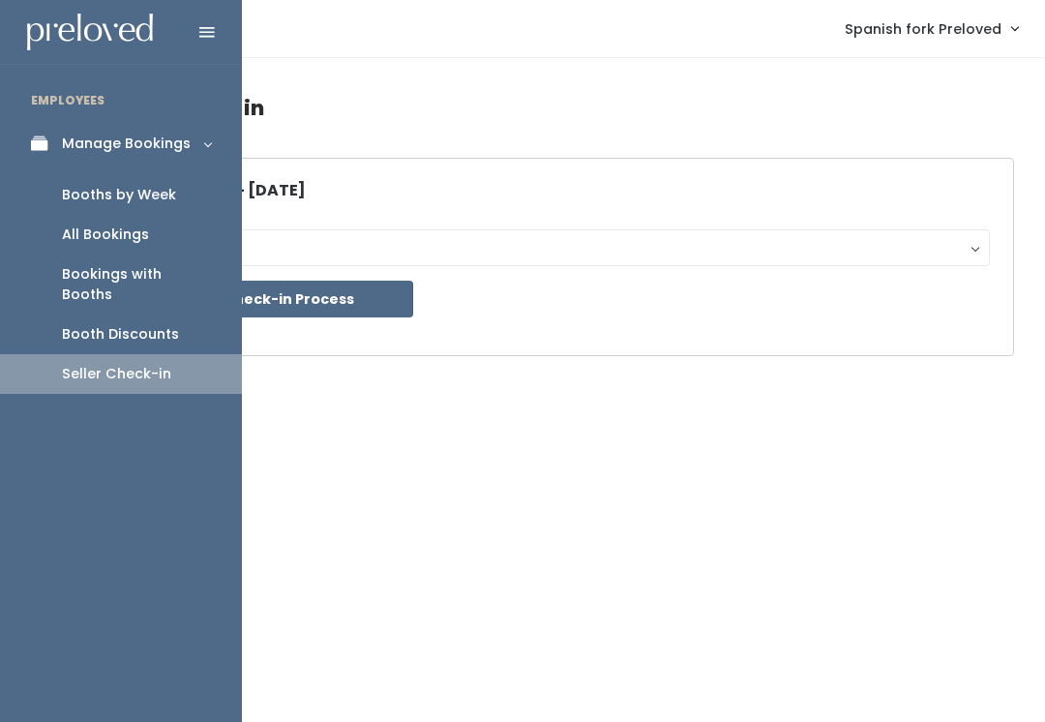
click at [122, 177] on link "Booths by Week" at bounding box center [121, 195] width 242 height 40
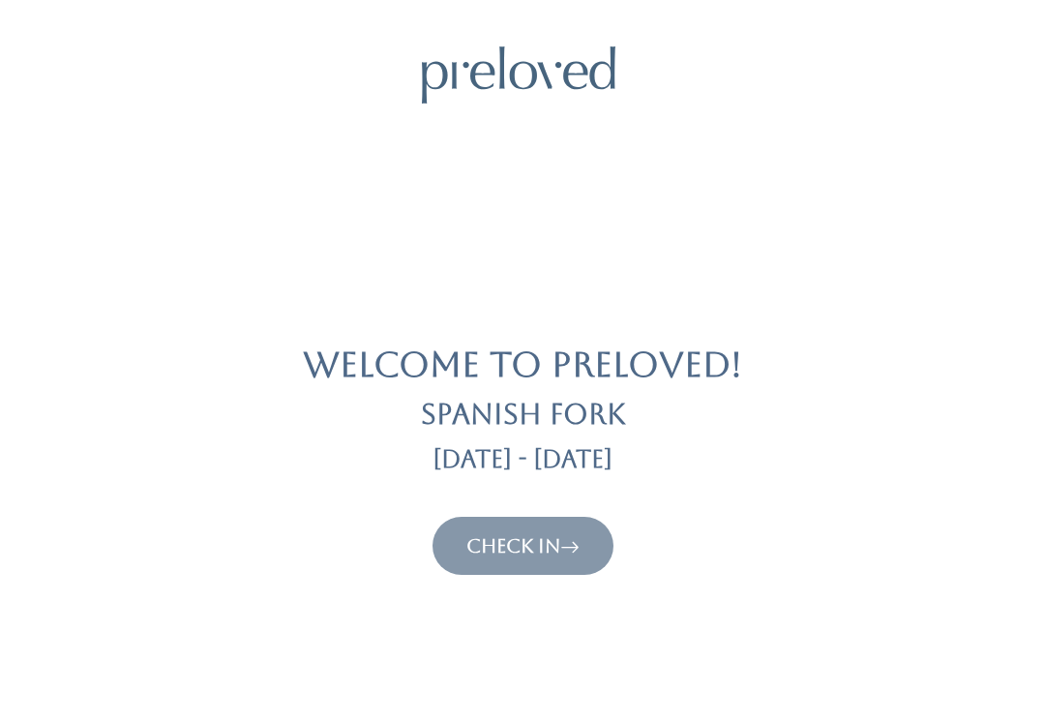
click at [552, 549] on link "Check In" at bounding box center [522, 545] width 113 height 23
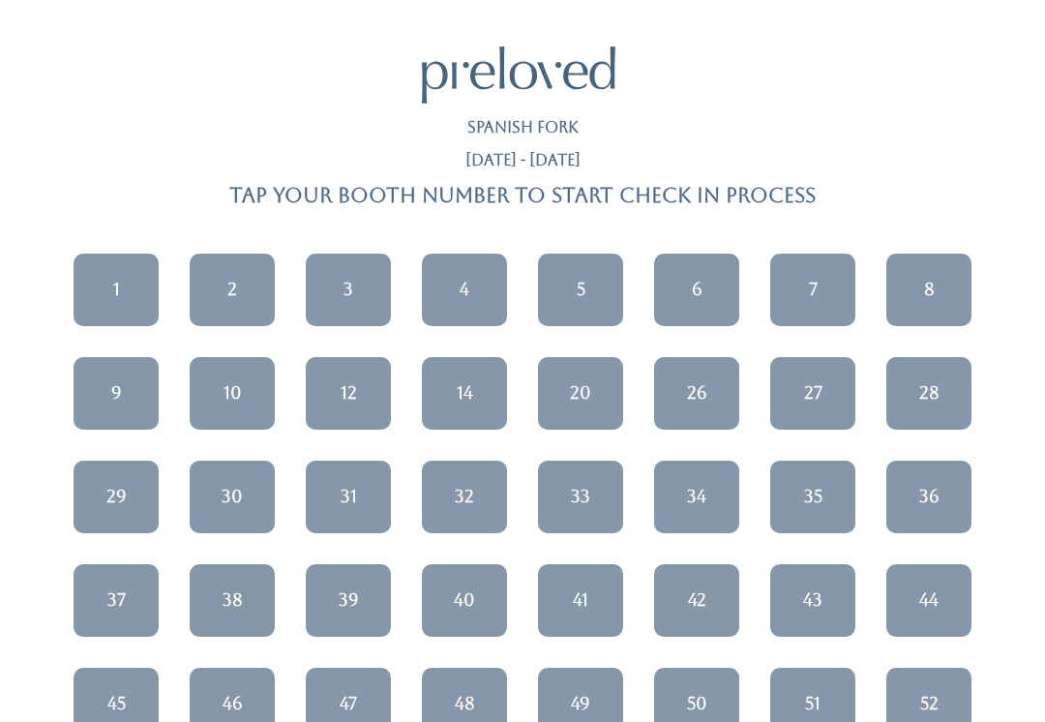
click at [128, 276] on link "1" at bounding box center [116, 290] width 85 height 73
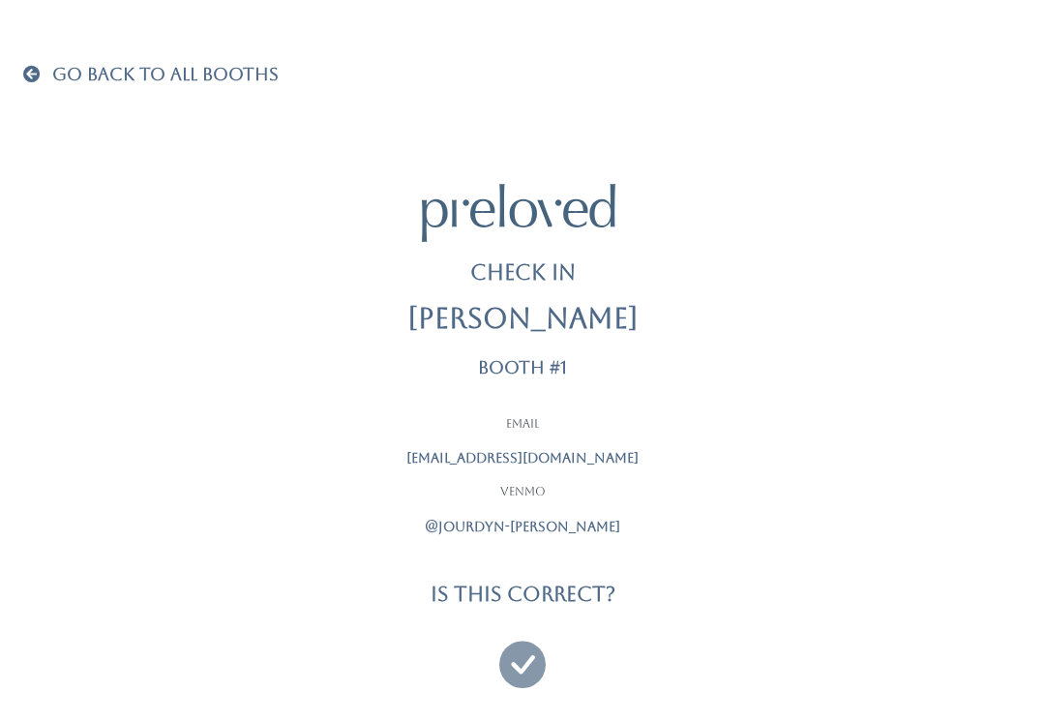
scroll to position [18, 0]
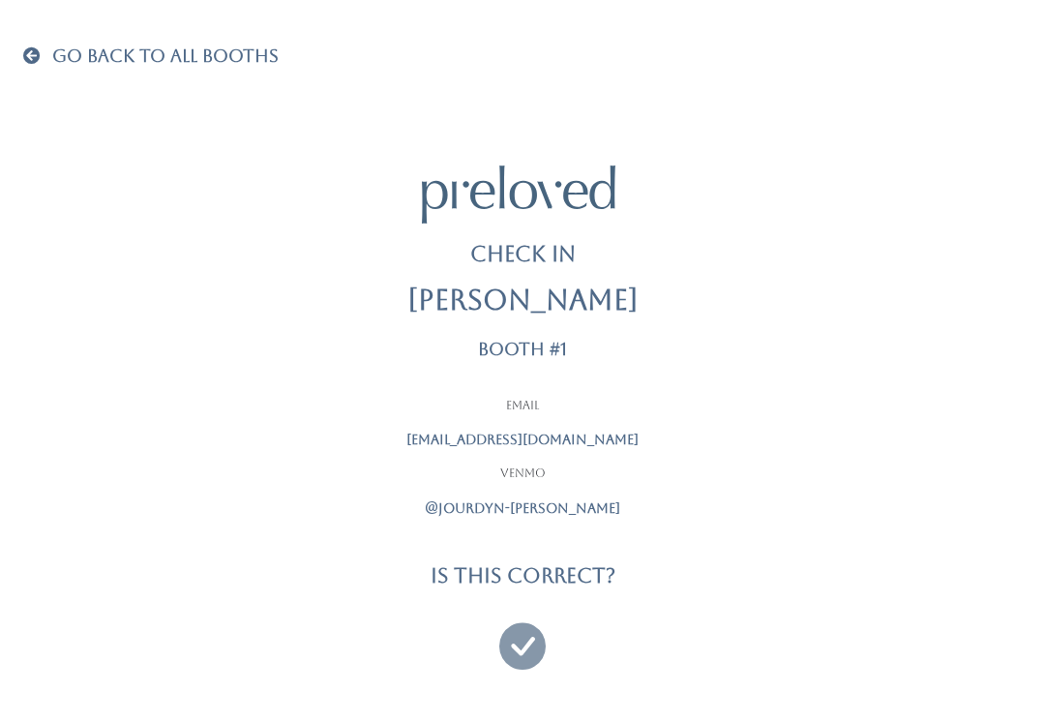
click at [28, 42] on div "Go Back To All Booths Check In Jourdyn Abplanalp Booth #1 Email jourdynphoto@ya…" at bounding box center [522, 355] width 999 height 746
click at [52, 58] on span "Go Back To All Booths" at bounding box center [165, 55] width 226 height 20
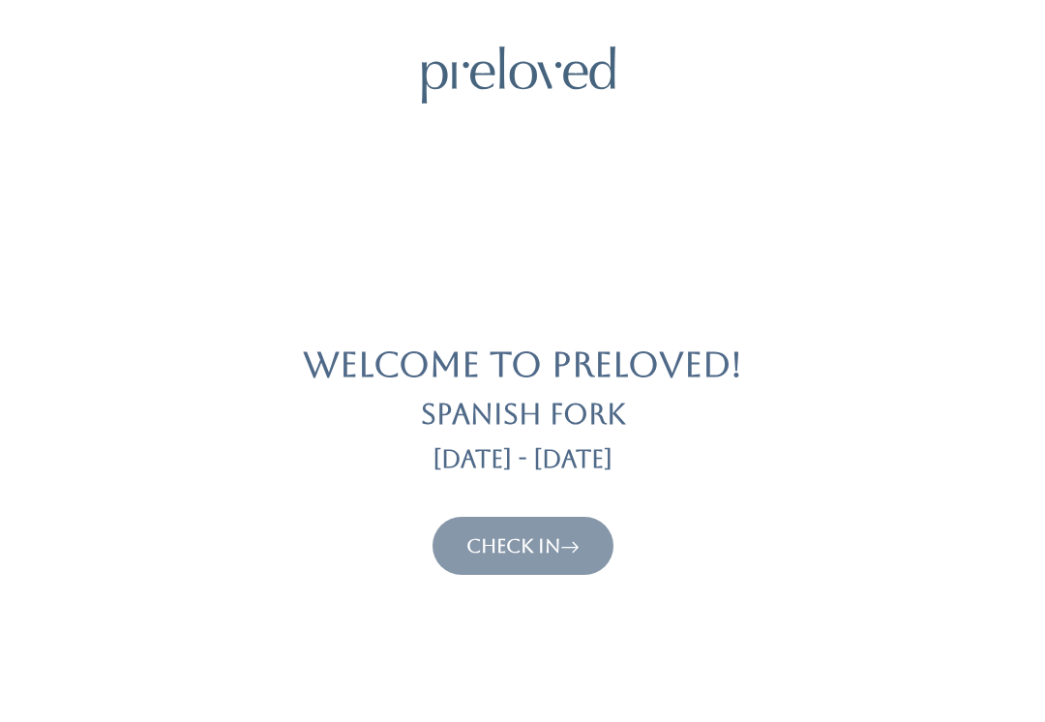
click at [598, 554] on button "Check In" at bounding box center [523, 546] width 181 height 58
click at [573, 553] on icon at bounding box center [569, 545] width 19 height 23
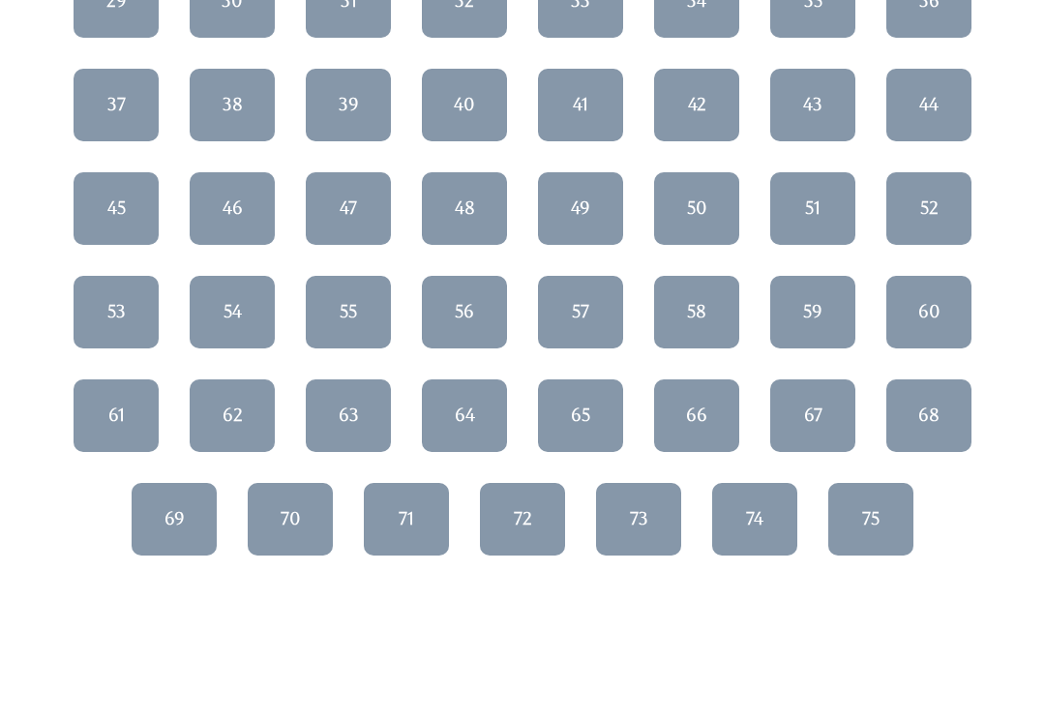
scroll to position [507, 0]
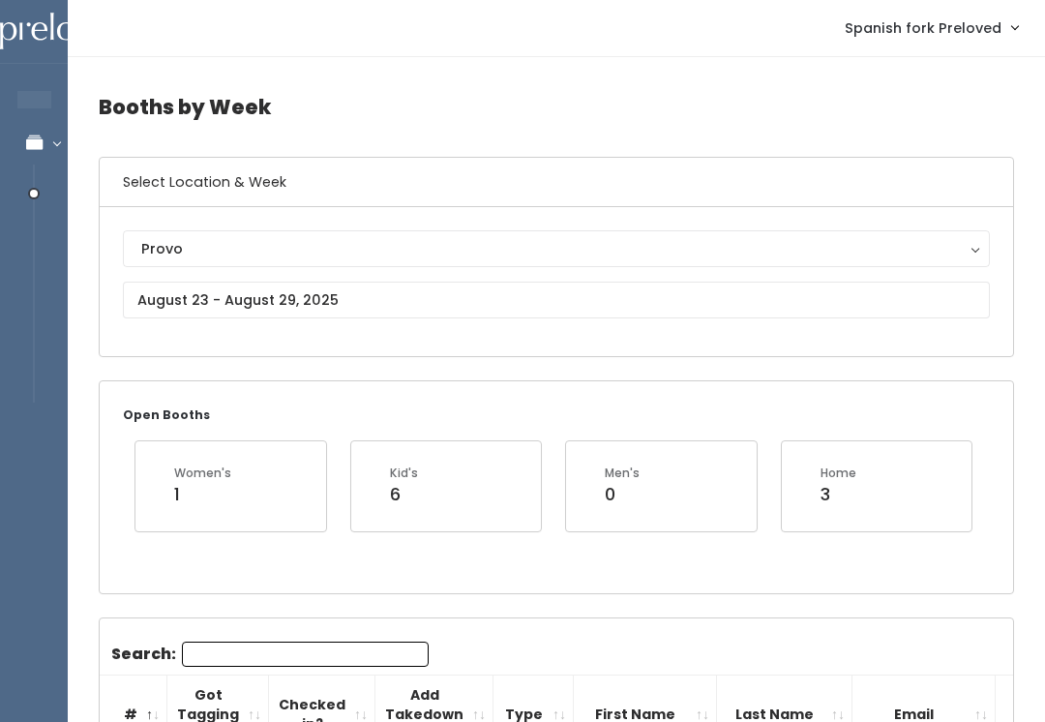
click at [355, 238] on div "Provo" at bounding box center [556, 248] width 830 height 21
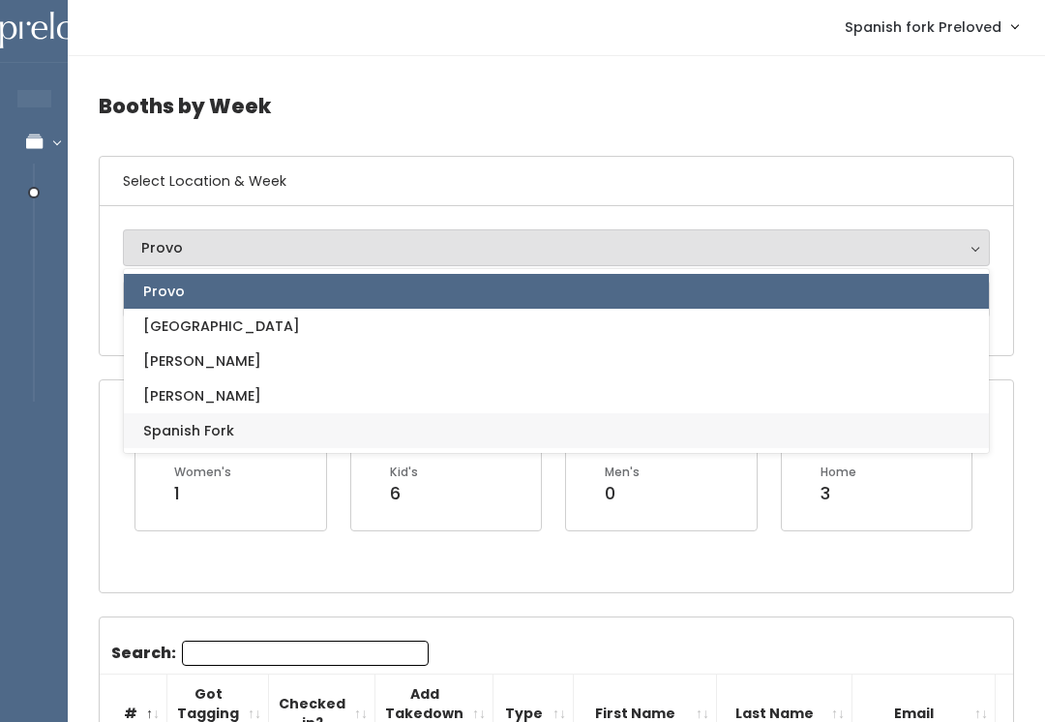
click at [326, 428] on link "Spanish Fork" at bounding box center [556, 430] width 865 height 35
select select "2"
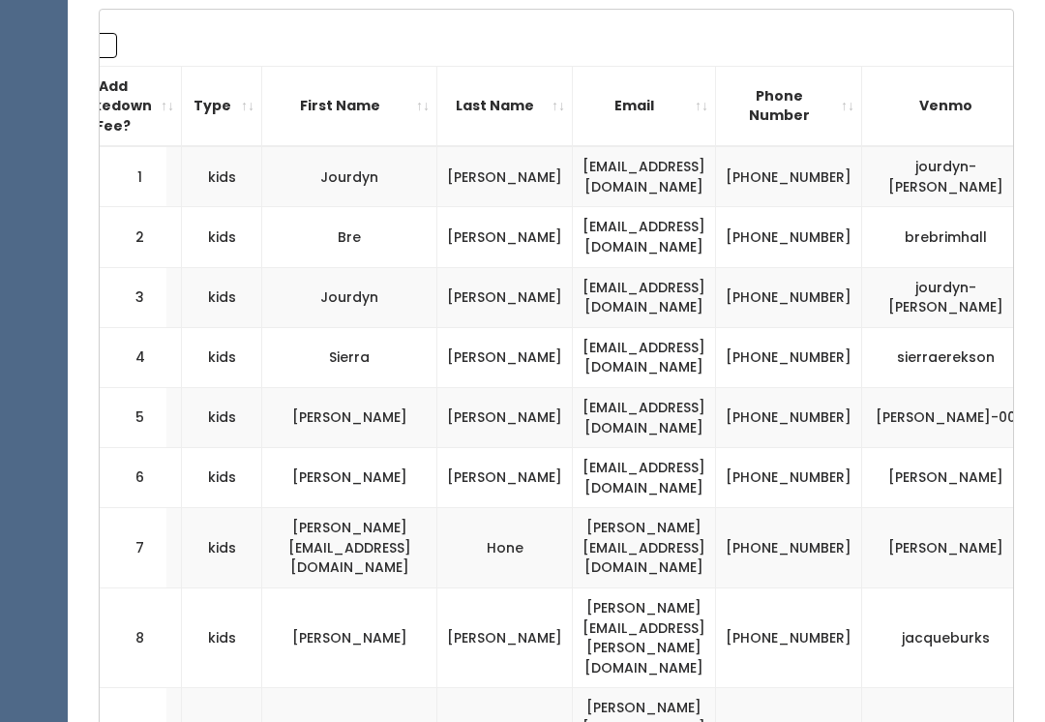
scroll to position [0, 334]
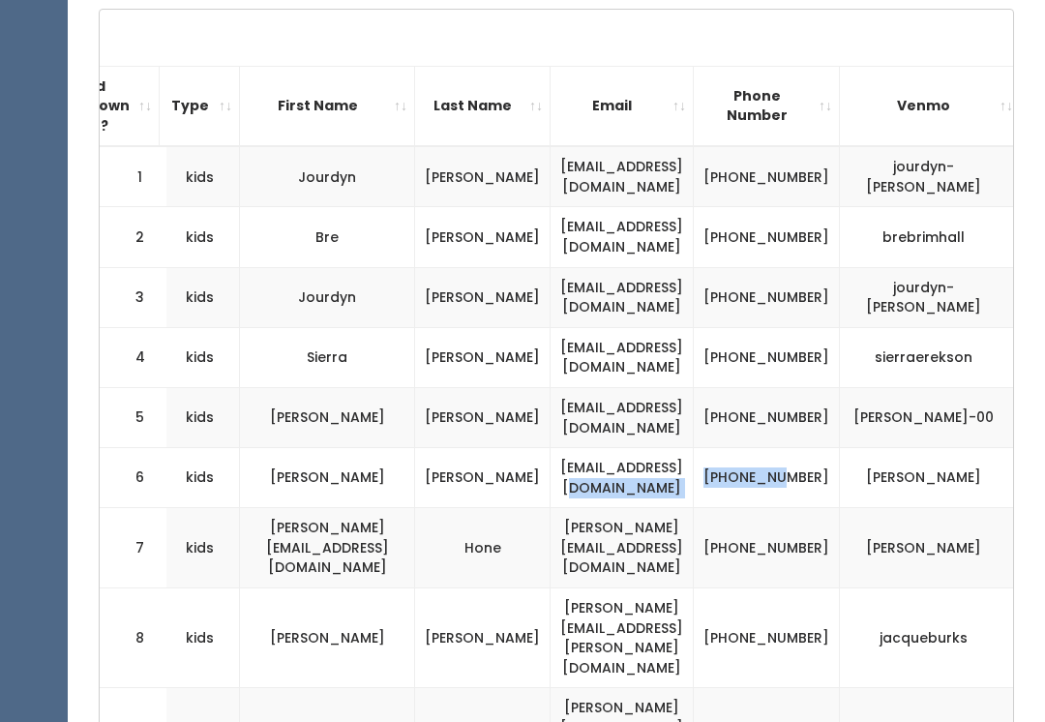
click at [840, 494] on td "[PHONE_NUMBER]" at bounding box center [767, 478] width 146 height 60
